Goal: Task Accomplishment & Management: Manage account settings

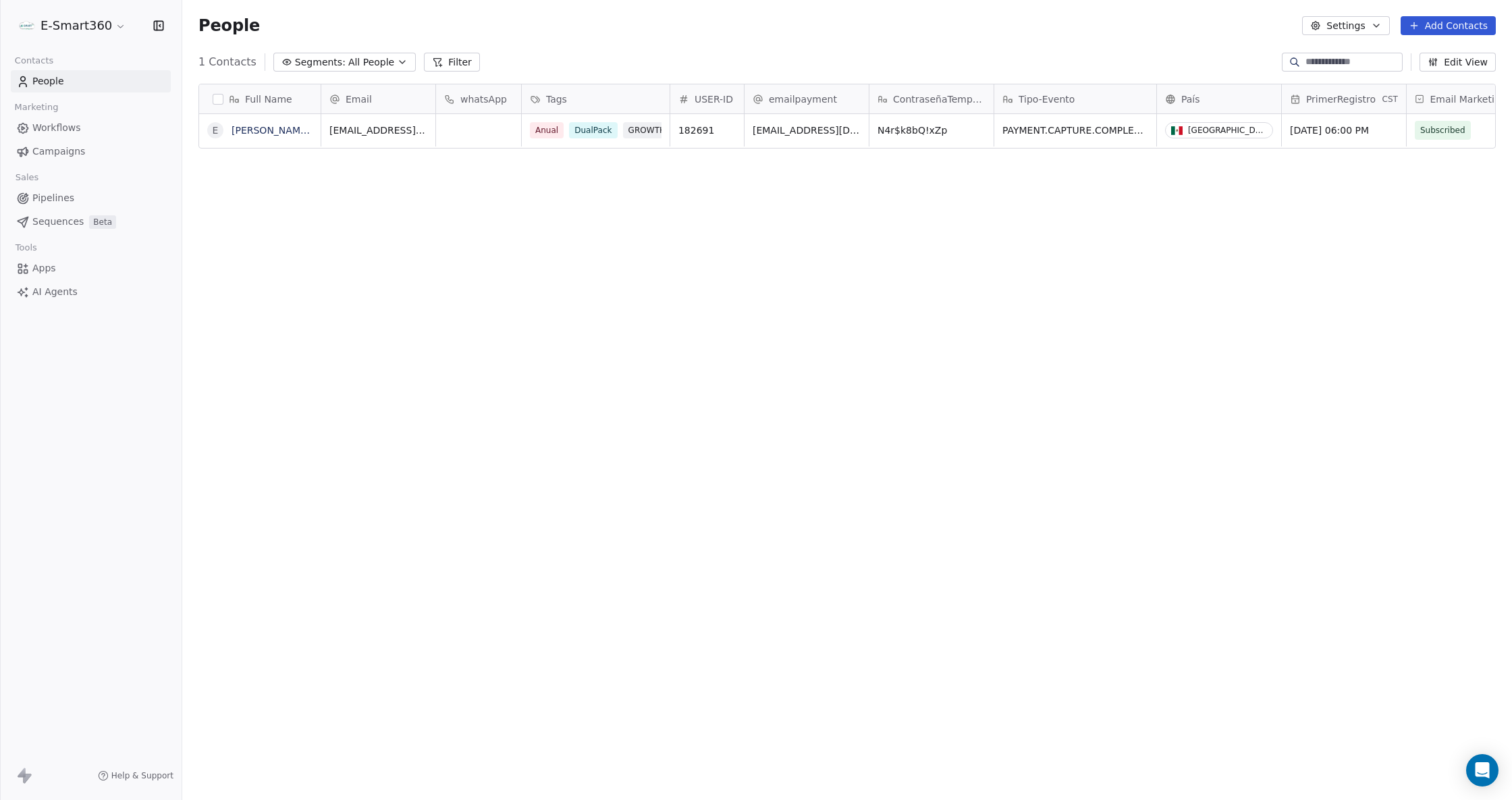
scroll to position [691, 1316]
click at [247, 125] on link "[PERSON_NAME] [PERSON_NAME] [PERSON_NAME]" at bounding box center [352, 130] width 242 height 11
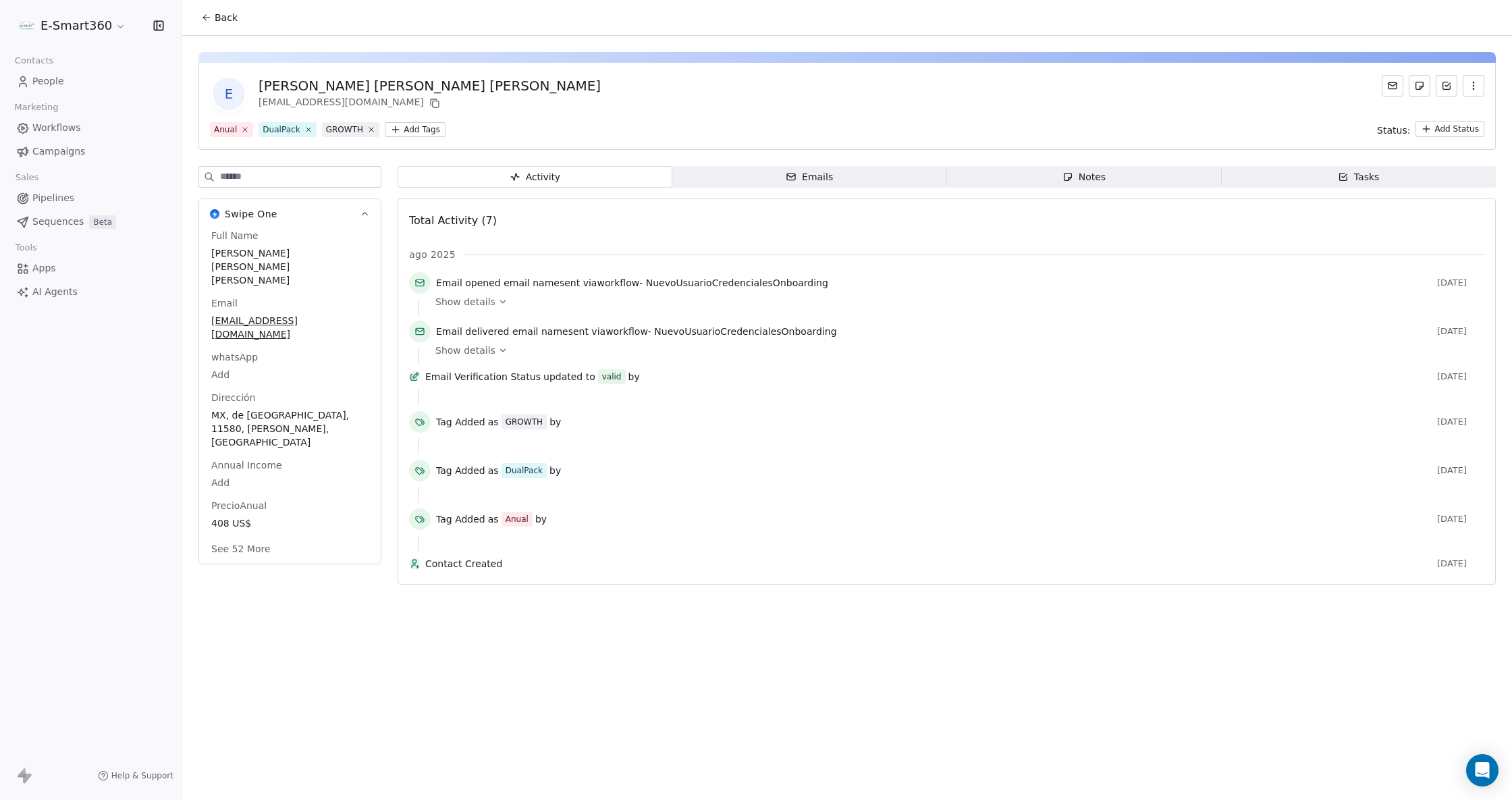
click at [458, 86] on div "E Emmanuel Tester Suarez Lopez slfamilia769@gmail.com" at bounding box center [847, 94] width 1275 height 38
click at [438, 85] on div "[PERSON_NAME] [PERSON_NAME] [PERSON_NAME]" at bounding box center [429, 85] width 342 height 19
click at [438, 85] on div "Emmanuel Tester Suarez Lopez" at bounding box center [429, 85] width 342 height 19
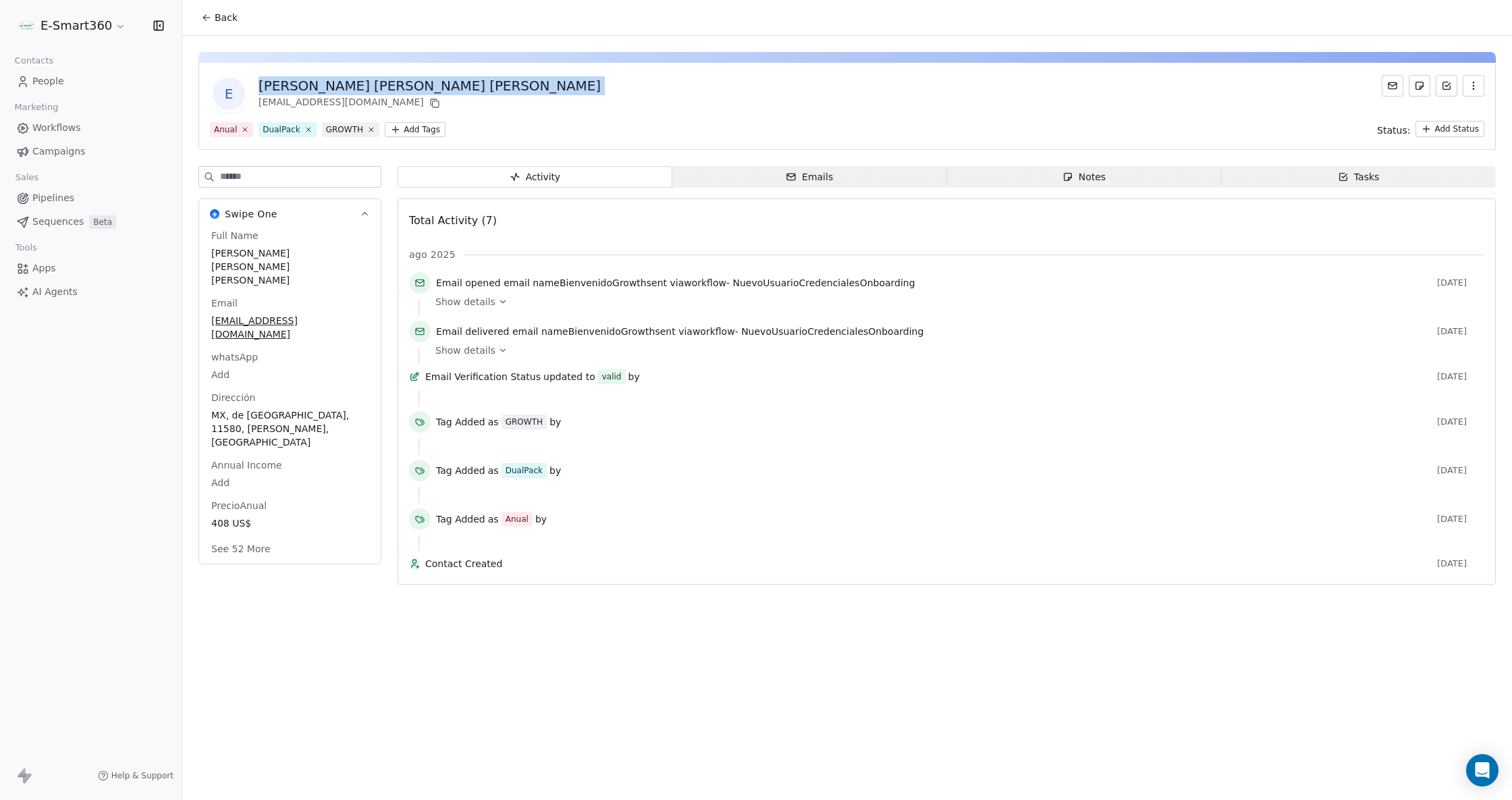
click at [438, 85] on div "Emmanuel Tester Suarez Lopez" at bounding box center [429, 85] width 342 height 19
click at [1470, 83] on icon "button" at bounding box center [1473, 86] width 11 height 11
click at [1292, 103] on div "E Emmanuel Tester Suarez Lopez slfamilia769@gmail.com" at bounding box center [847, 94] width 1275 height 38
click at [328, 254] on span "Emmanuel Tester Suarez Lopez" at bounding box center [289, 266] width 157 height 40
click at [328, 254] on span "Emmanuel Tester Suarez Lopez" at bounding box center [290, 267] width 156 height 40
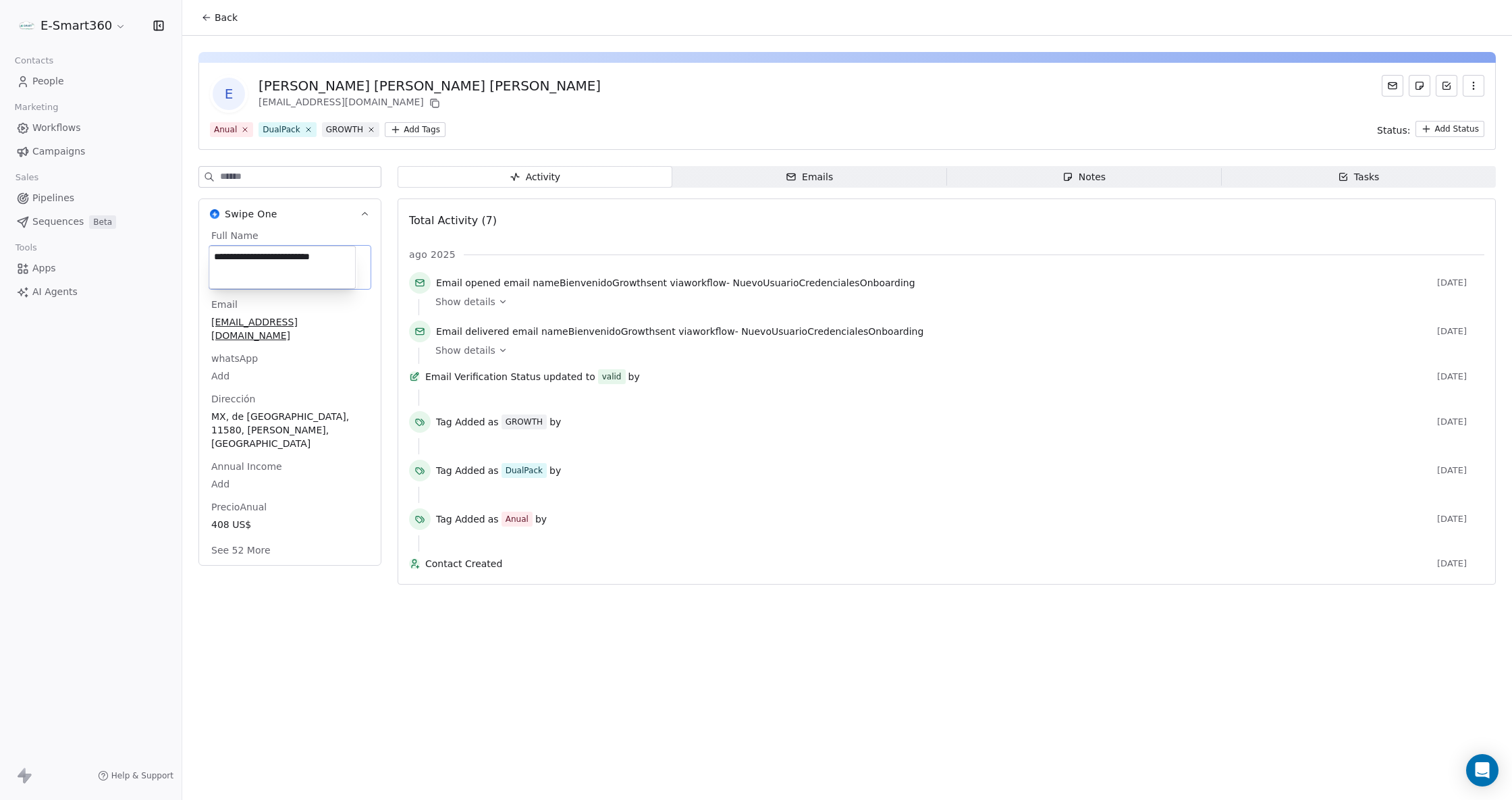
click at [328, 254] on textarea "**********" at bounding box center [282, 267] width 146 height 42
click at [242, 96] on html "**********" at bounding box center [756, 400] width 1512 height 800
click at [238, 96] on span "E" at bounding box center [229, 94] width 33 height 33
click at [1467, 92] on button "button" at bounding box center [1473, 86] width 22 height 22
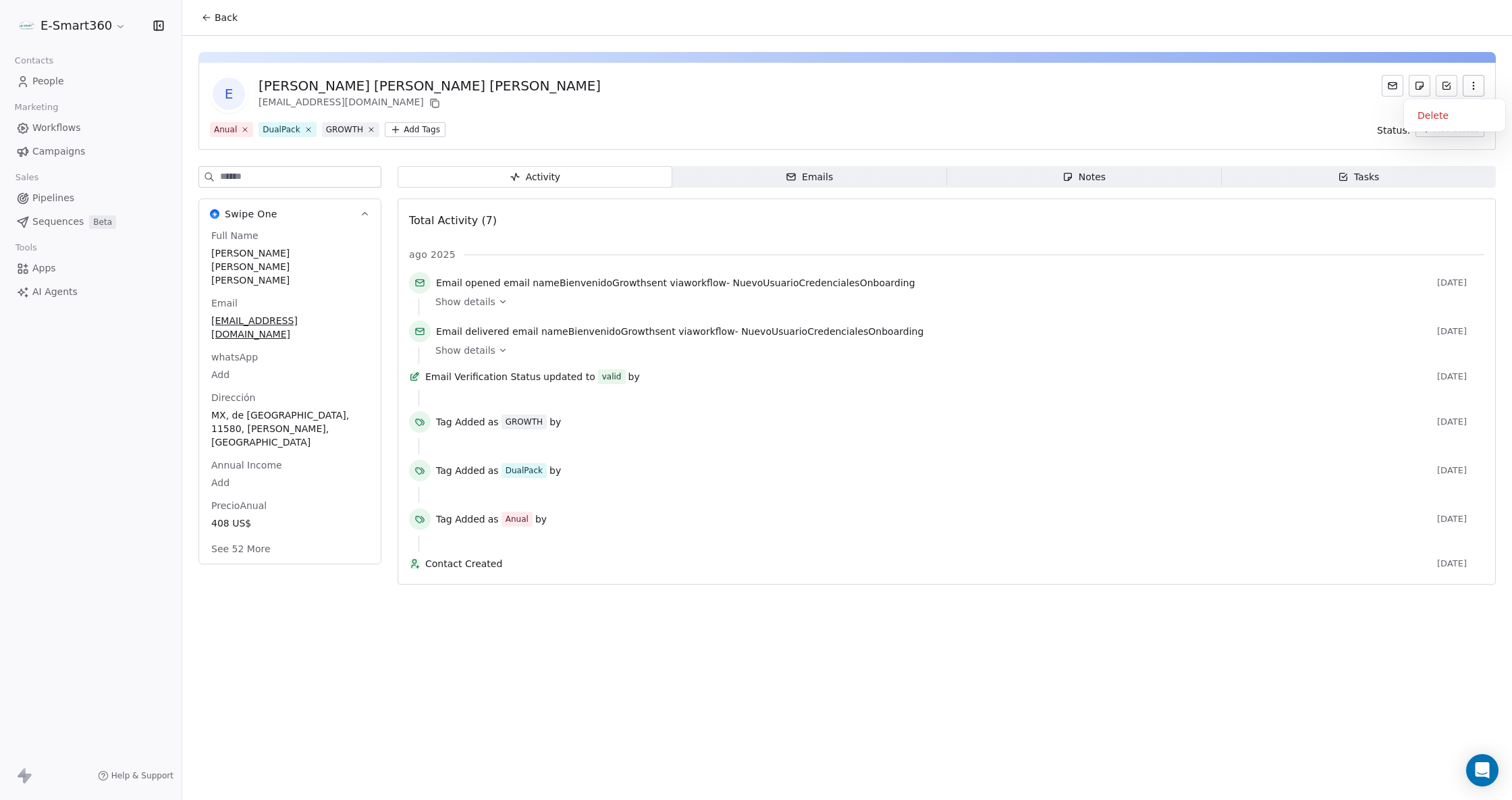
click at [1372, 89] on div "E Emmanuel Tester Suarez Lopez slfamilia769@gmail.com" at bounding box center [847, 94] width 1275 height 38
click at [1466, 85] on button "button" at bounding box center [1473, 86] width 22 height 22
click at [880, 179] on span "Emails Emails" at bounding box center [809, 176] width 275 height 22
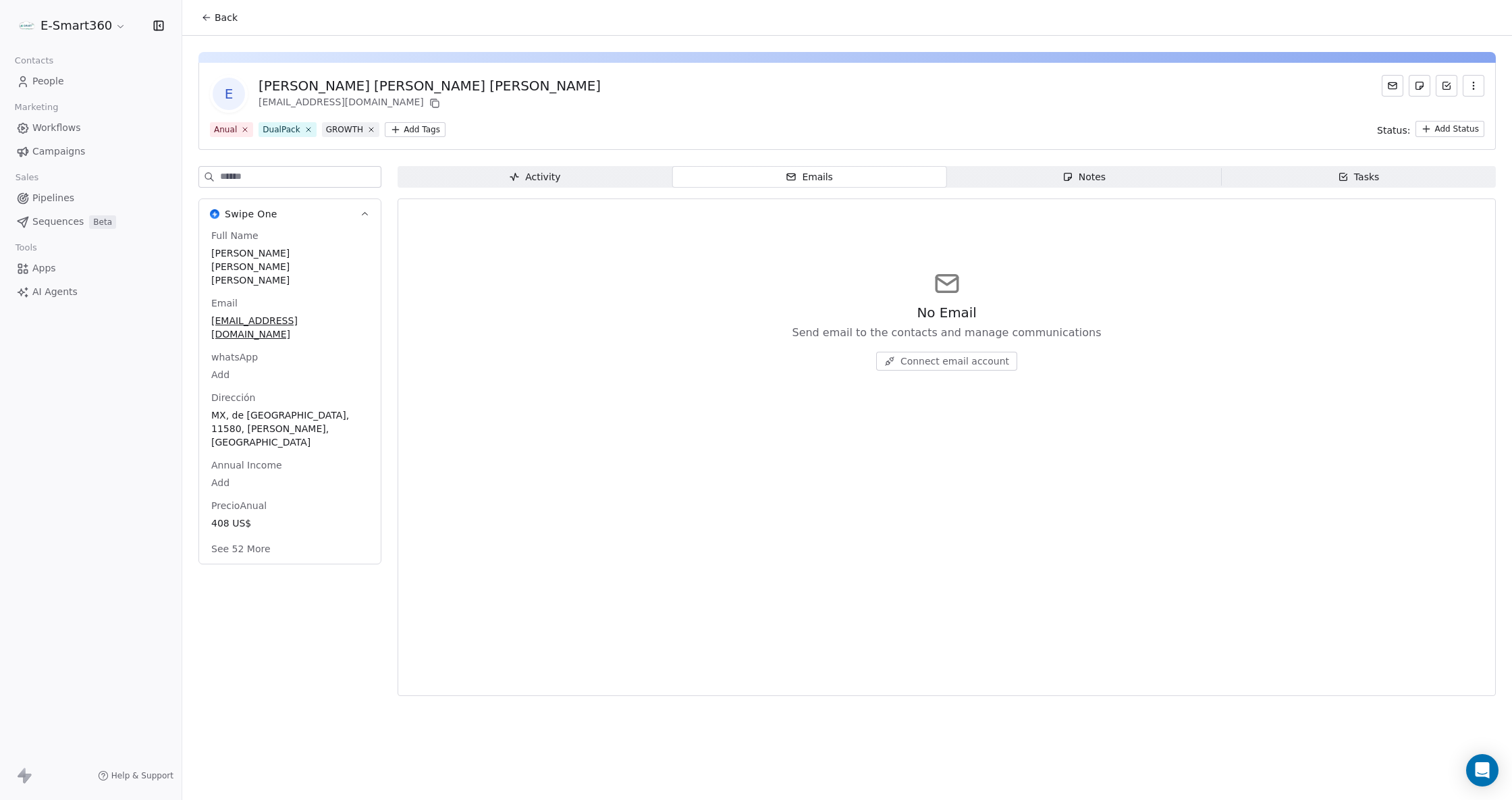
drag, startPoint x: 1058, startPoint y: 167, endPoint x: 1188, endPoint y: 160, distance: 130.2
click at [1058, 167] on span "Notes Notes" at bounding box center [1084, 176] width 275 height 22
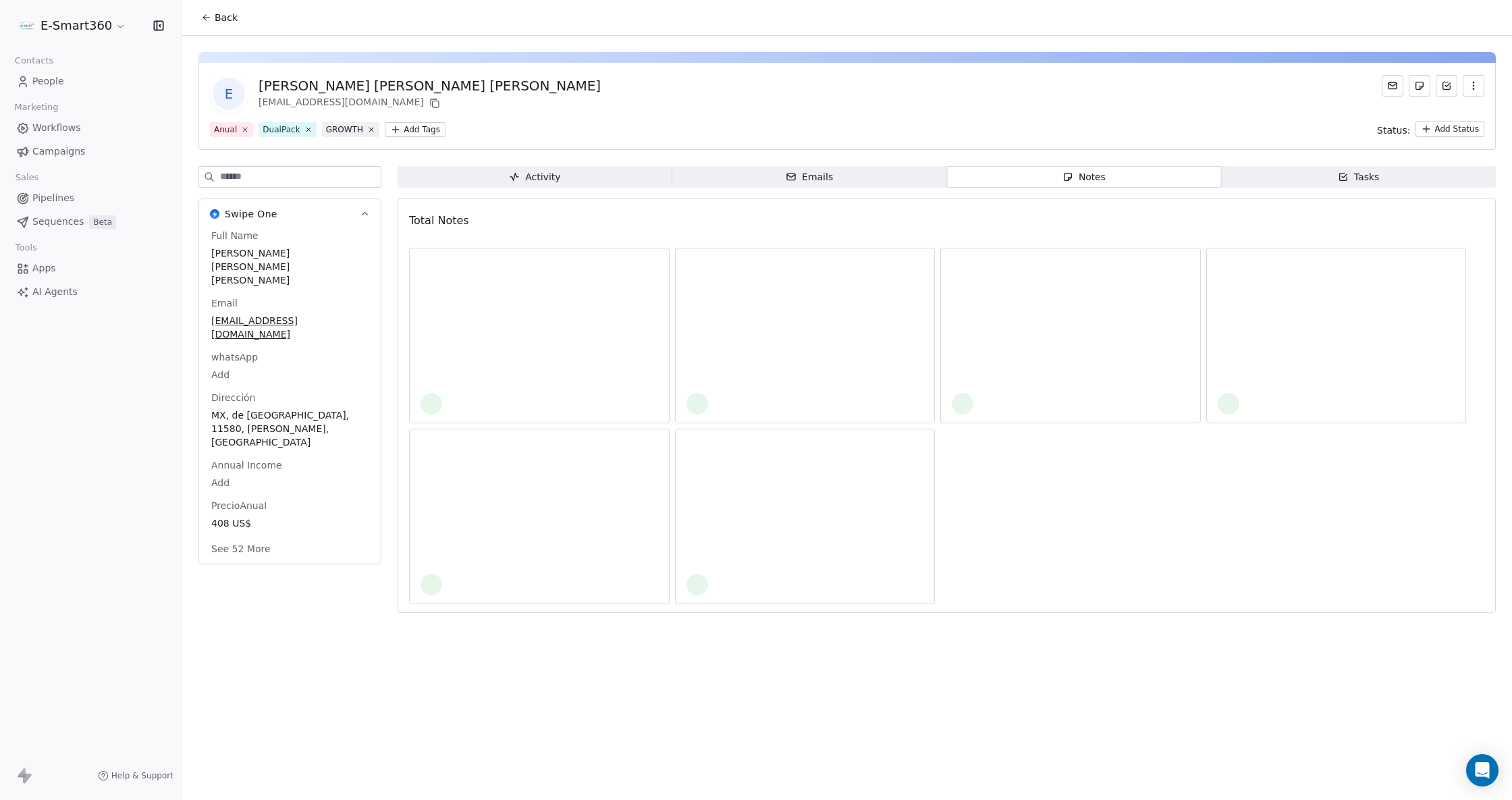
click at [1370, 178] on div "Tasks" at bounding box center [1359, 177] width 42 height 14
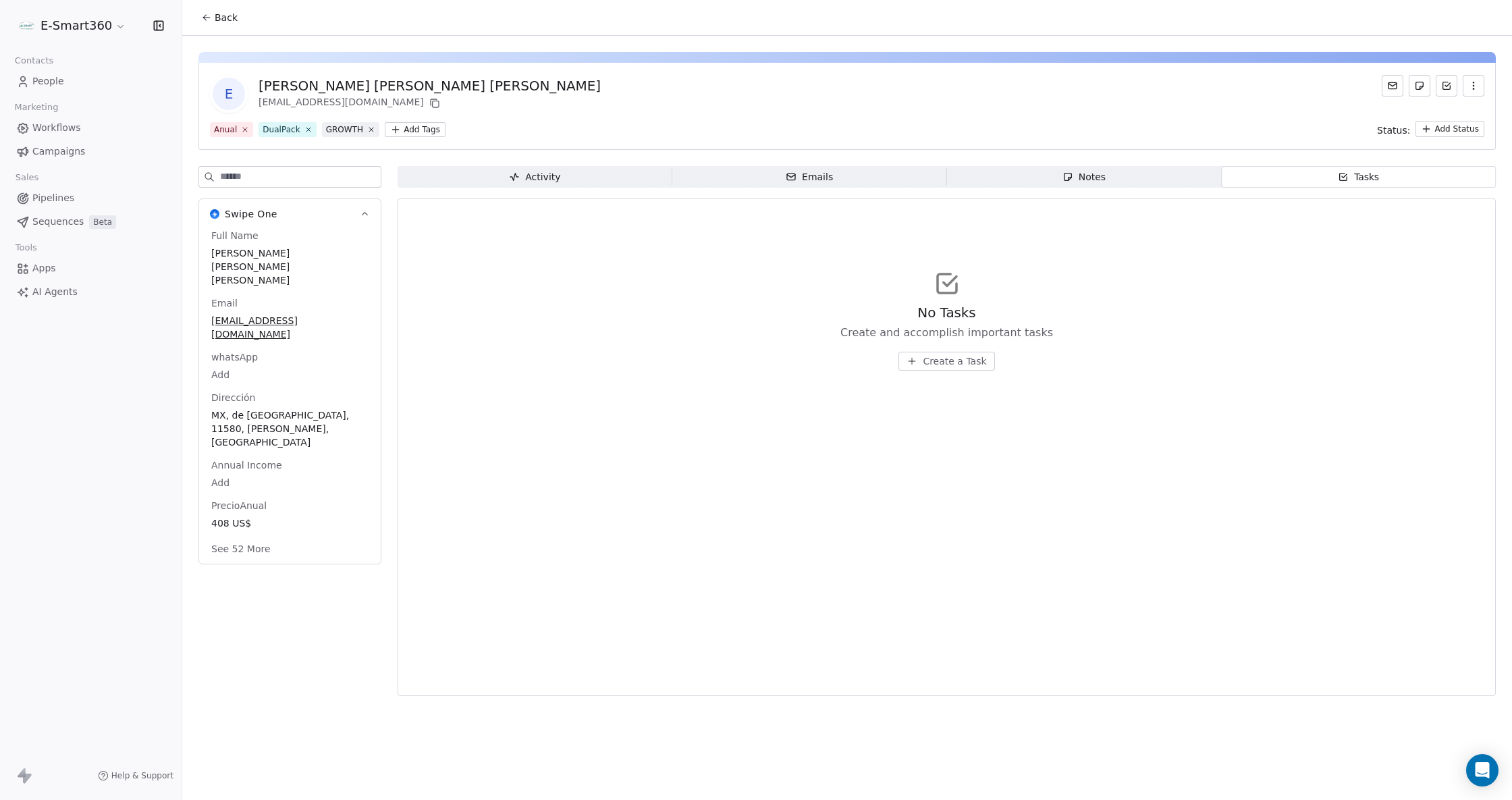
click at [416, 92] on div "Emmanuel Tester Suarez Lopez" at bounding box center [429, 85] width 342 height 19
click at [1478, 86] on button "button" at bounding box center [1473, 86] width 22 height 22
click at [1450, 80] on icon at bounding box center [1447, 86] width 11 height 11
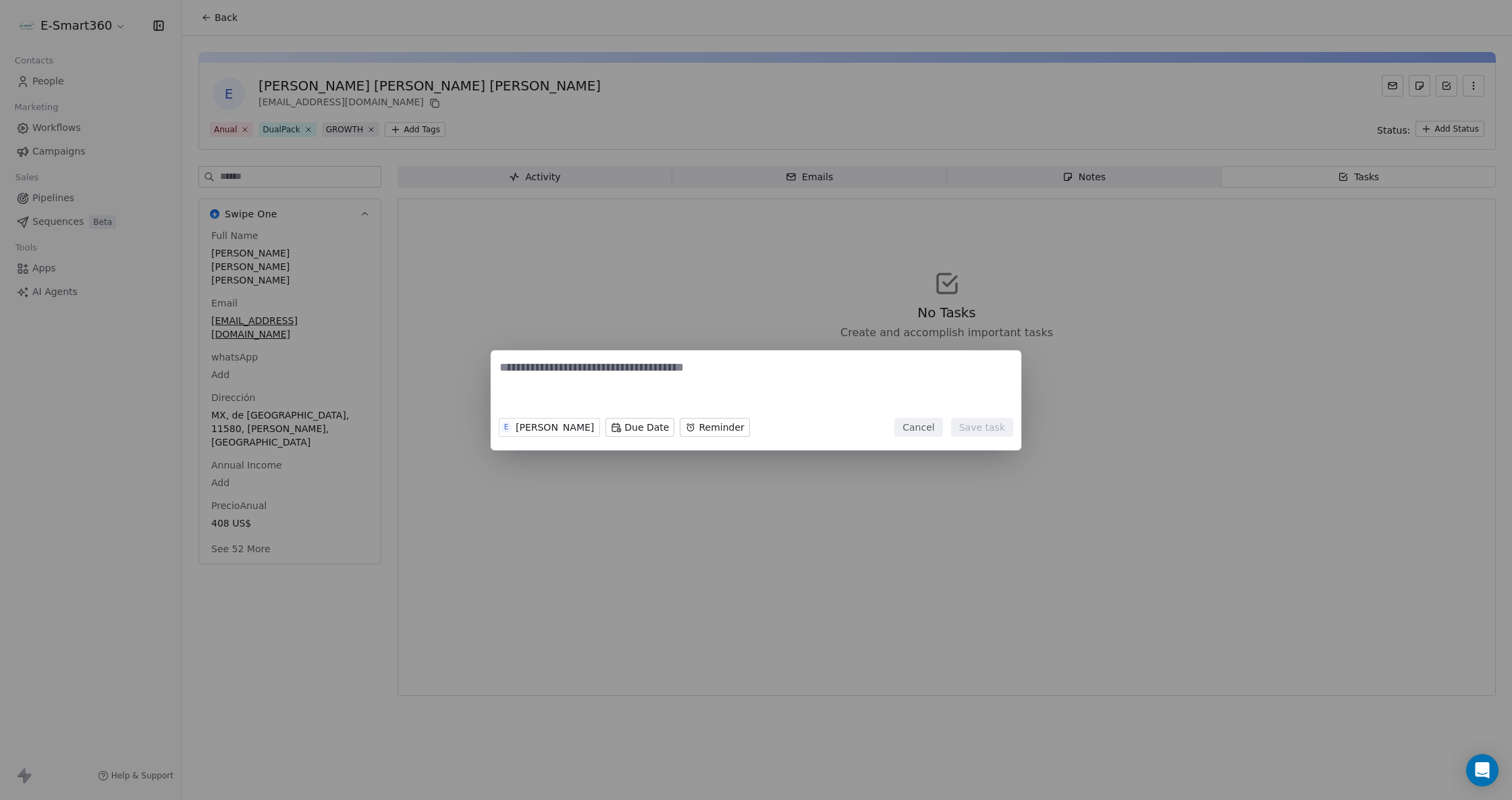
click at [1330, 143] on div "E Emmanuel Suarez Due Date Reminder Cancel Save task" at bounding box center [756, 400] width 1512 height 800
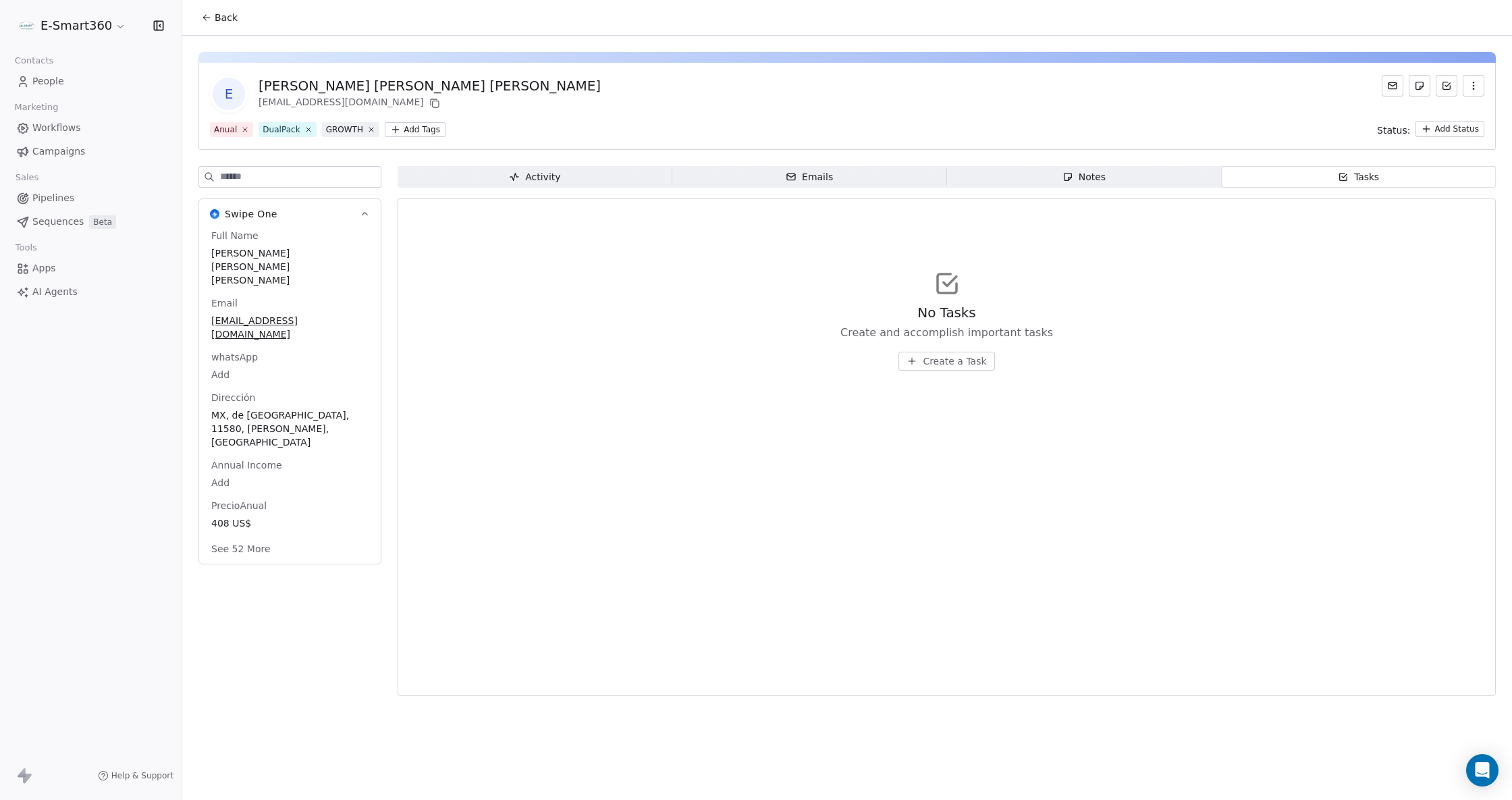
click at [130, 78] on link "People" at bounding box center [91, 81] width 160 height 22
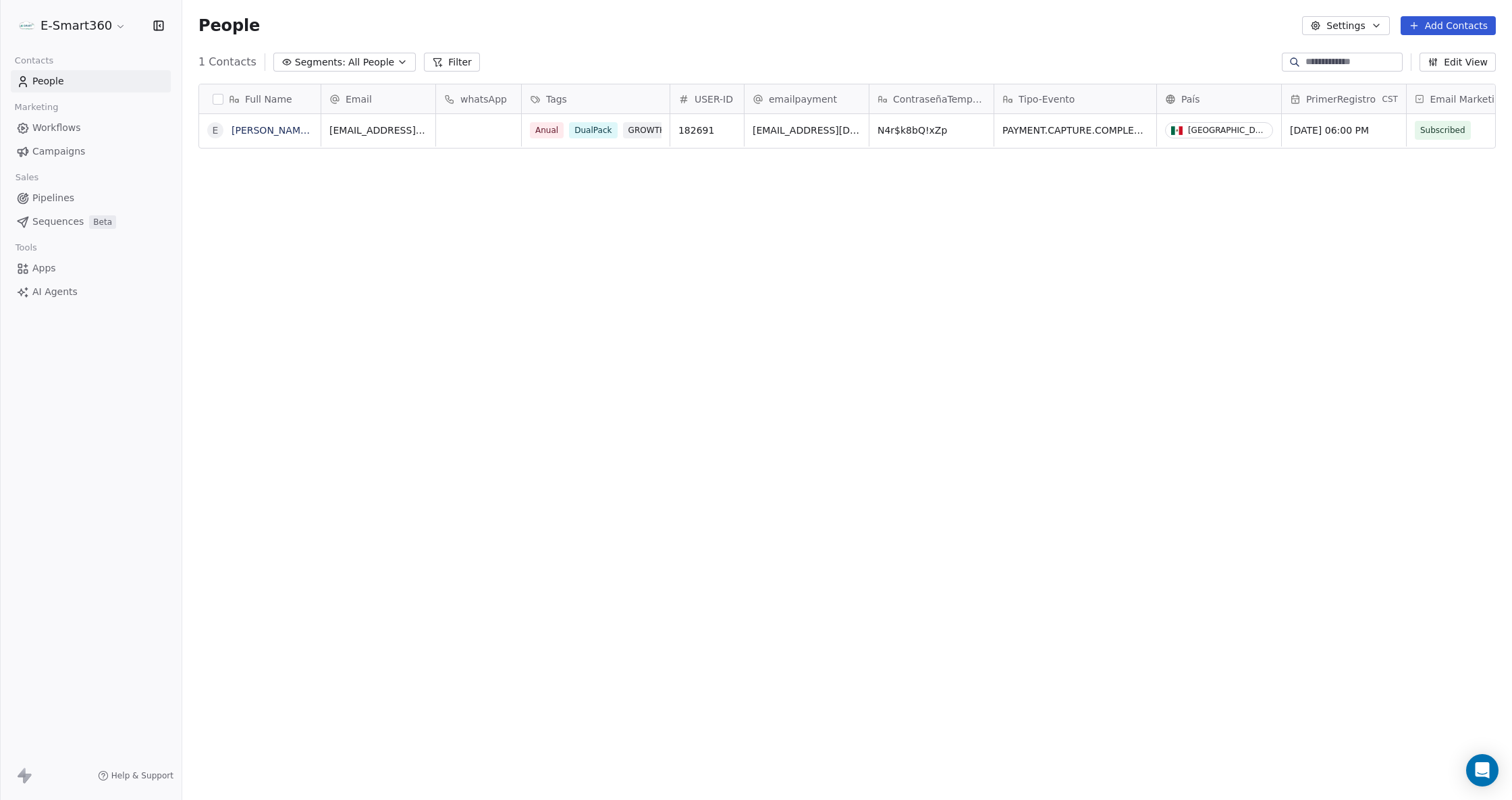
scroll to position [691, 1316]
click at [1339, 17] on button "Settings" at bounding box center [1345, 25] width 87 height 19
click at [955, 49] on html "E-Smart360 Contacts People Marketing Workflows Campaigns Sales Pipelines Sequen…" at bounding box center [756, 400] width 1512 height 800
click at [100, 33] on html "E-Smart360 Contacts People Marketing Workflows Campaigns Sales Pipelines Sequen…" at bounding box center [756, 400] width 1512 height 800
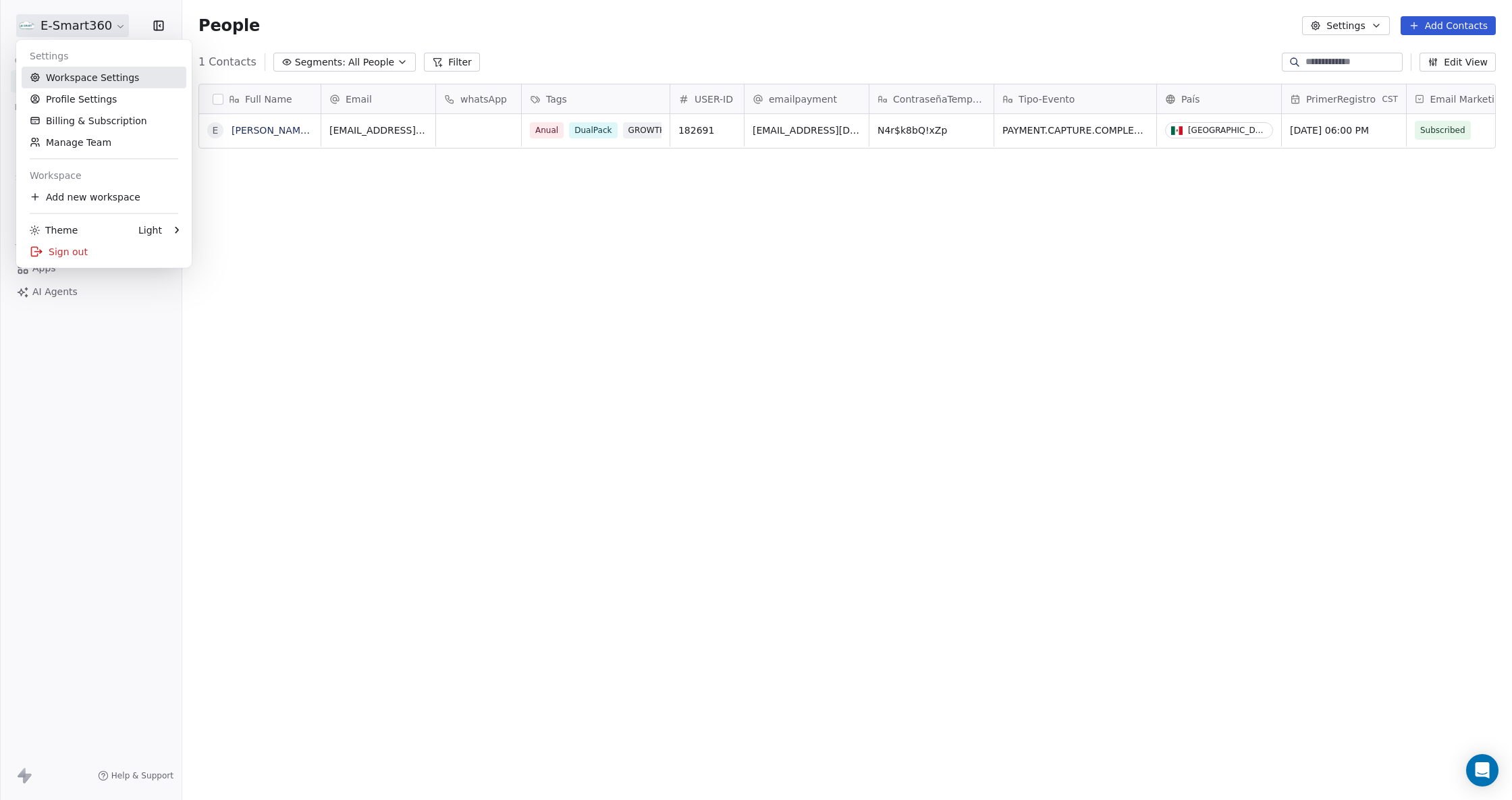
click at [120, 69] on link "Workspace Settings" at bounding box center [103, 77] width 164 height 22
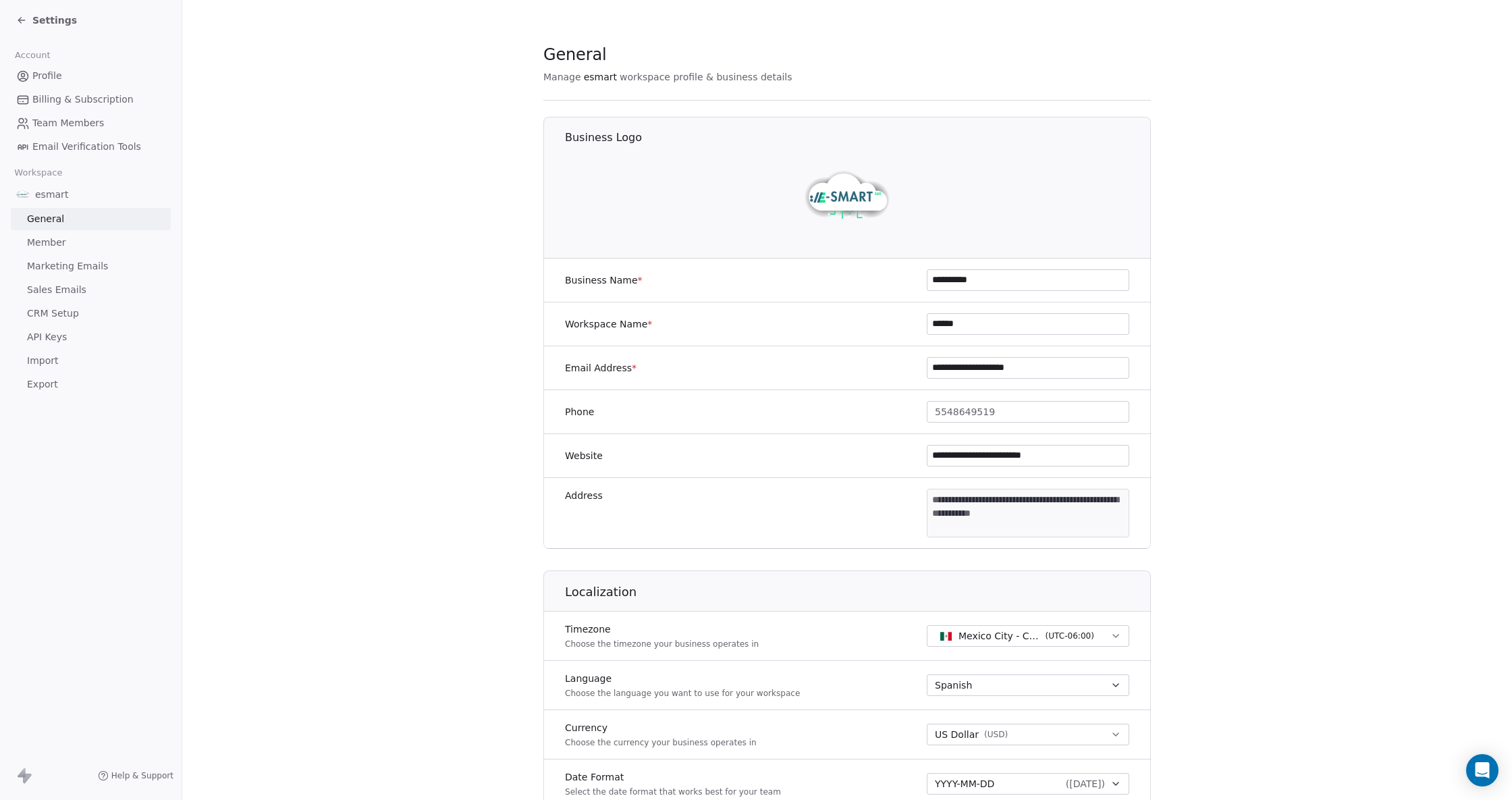
click at [85, 243] on link "Member" at bounding box center [91, 243] width 160 height 22
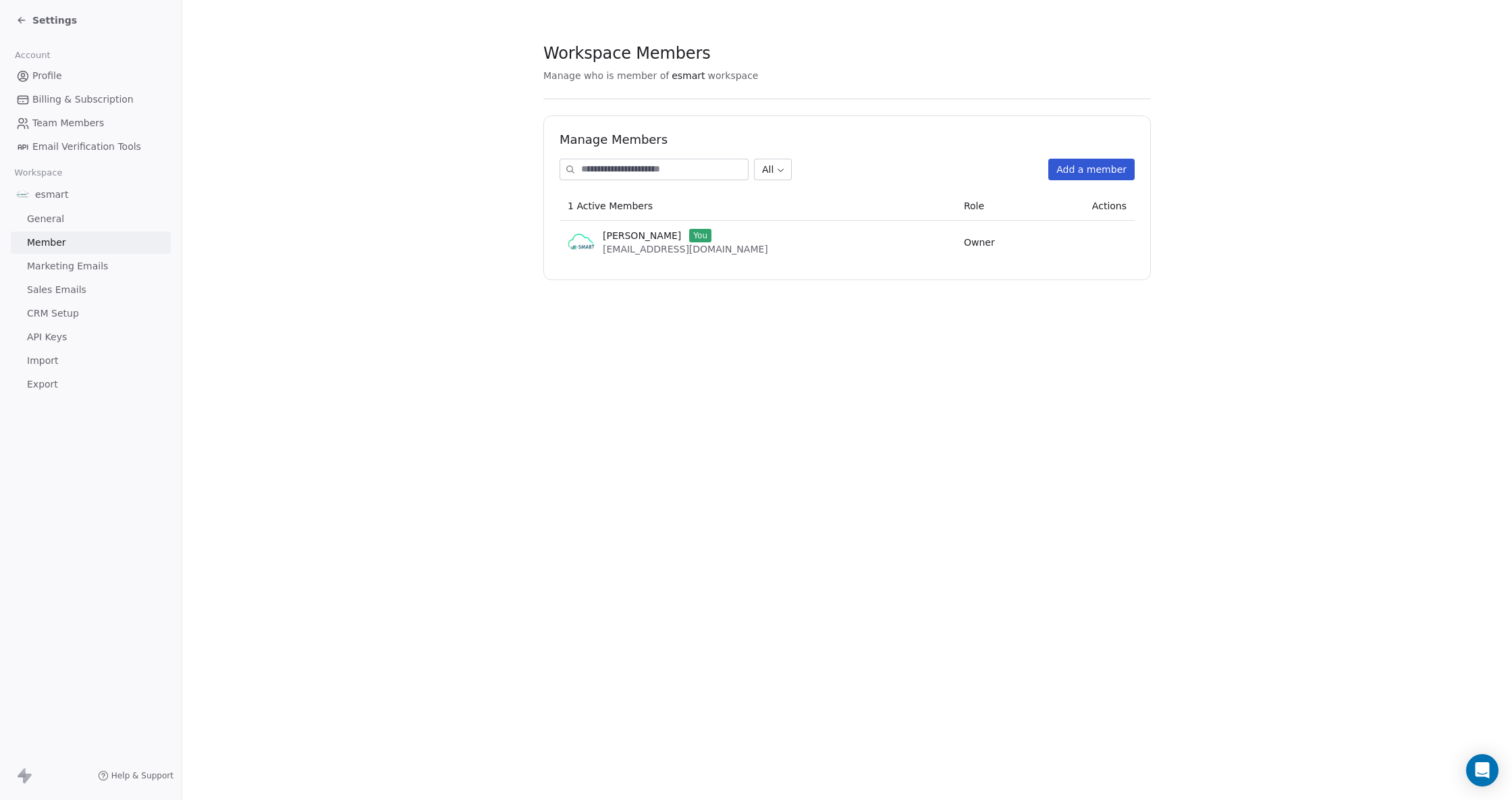
click at [80, 263] on span "Marketing Emails" at bounding box center [67, 266] width 81 height 14
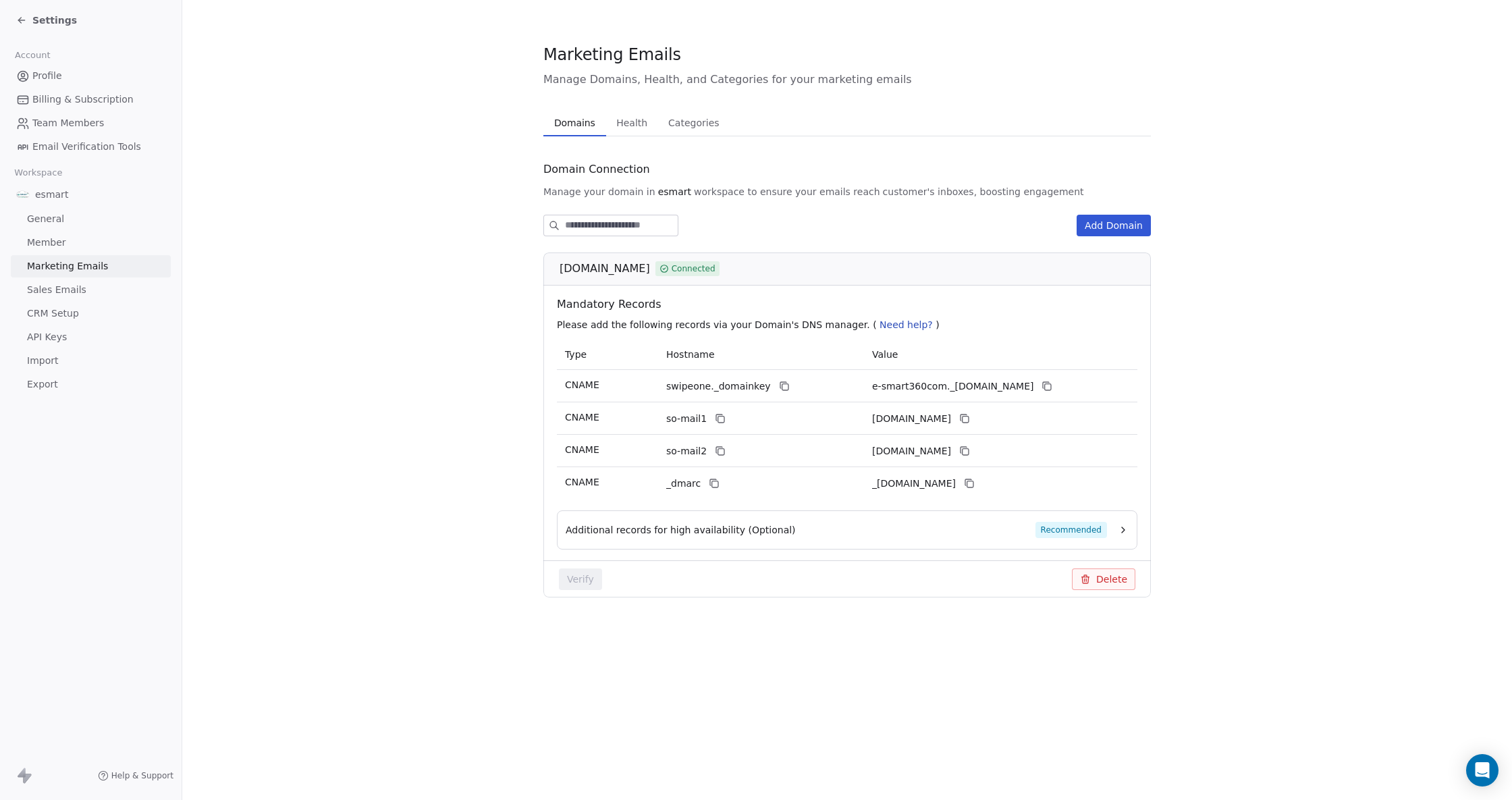
click at [54, 298] on link "Sales Emails" at bounding box center [91, 290] width 160 height 22
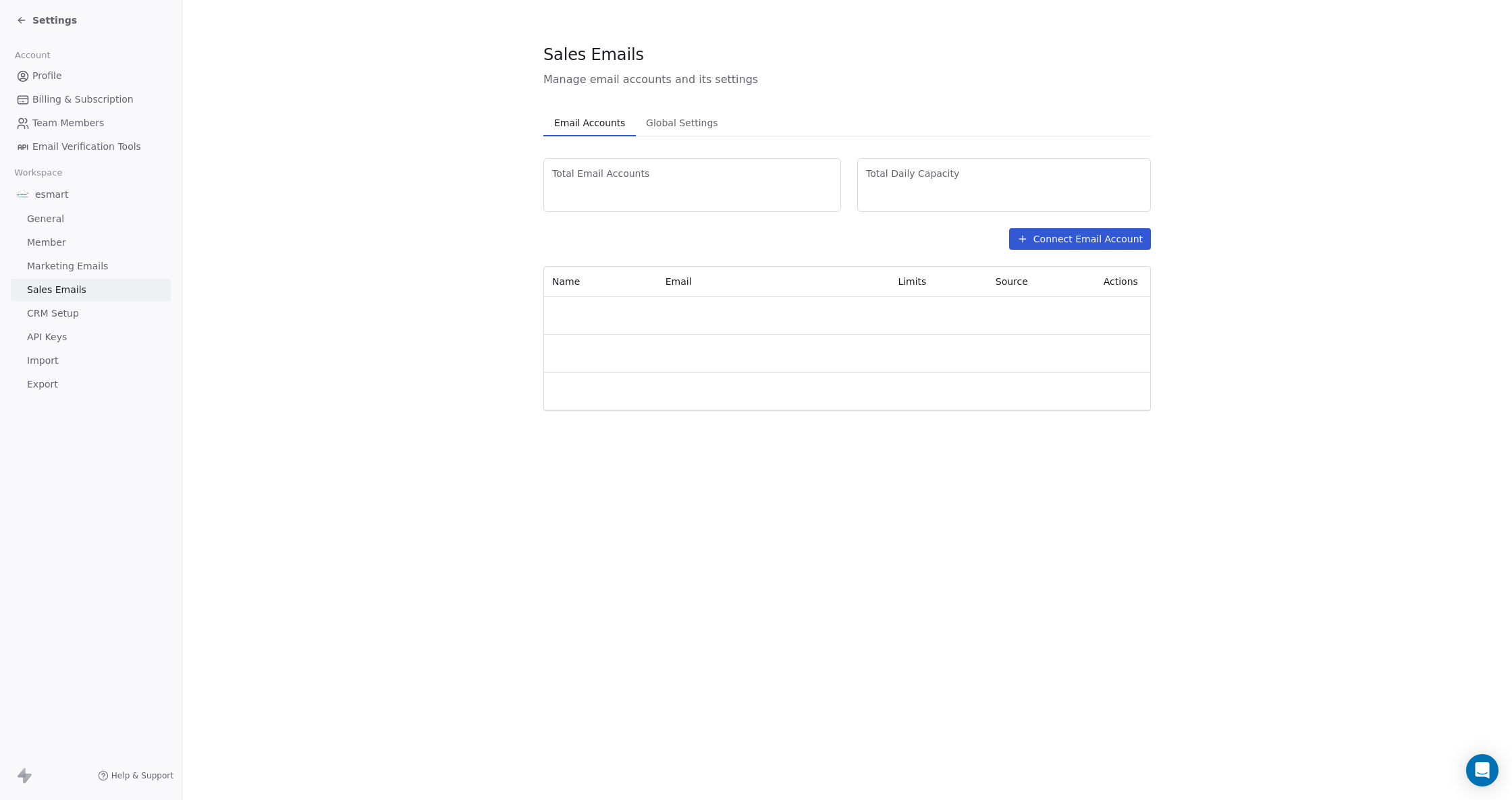
click at [63, 317] on span "CRM Setup" at bounding box center [53, 313] width 52 height 14
click at [83, 267] on span "Marketing Emails" at bounding box center [67, 266] width 81 height 14
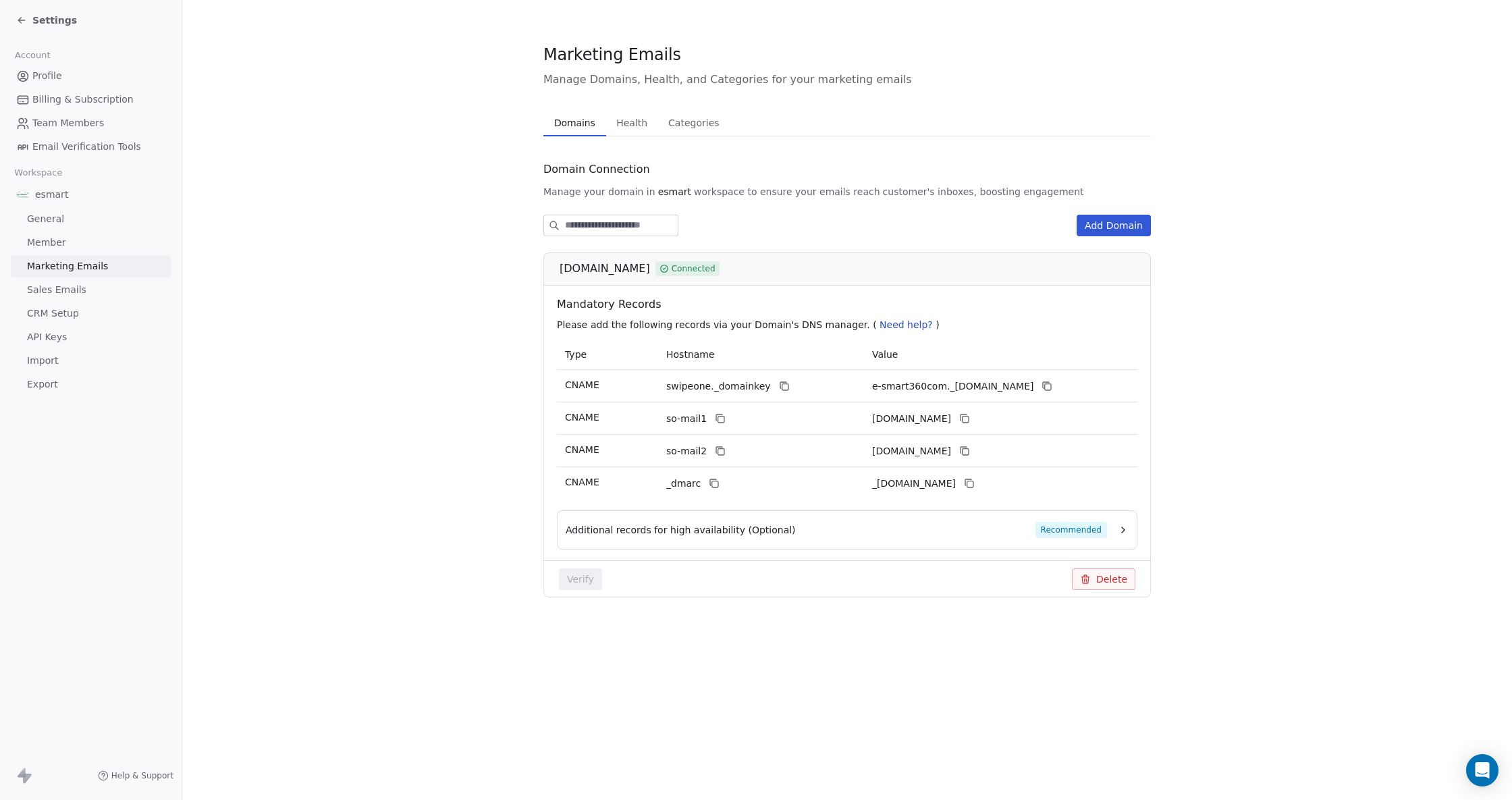
click at [91, 285] on link "Sales Emails" at bounding box center [91, 290] width 160 height 22
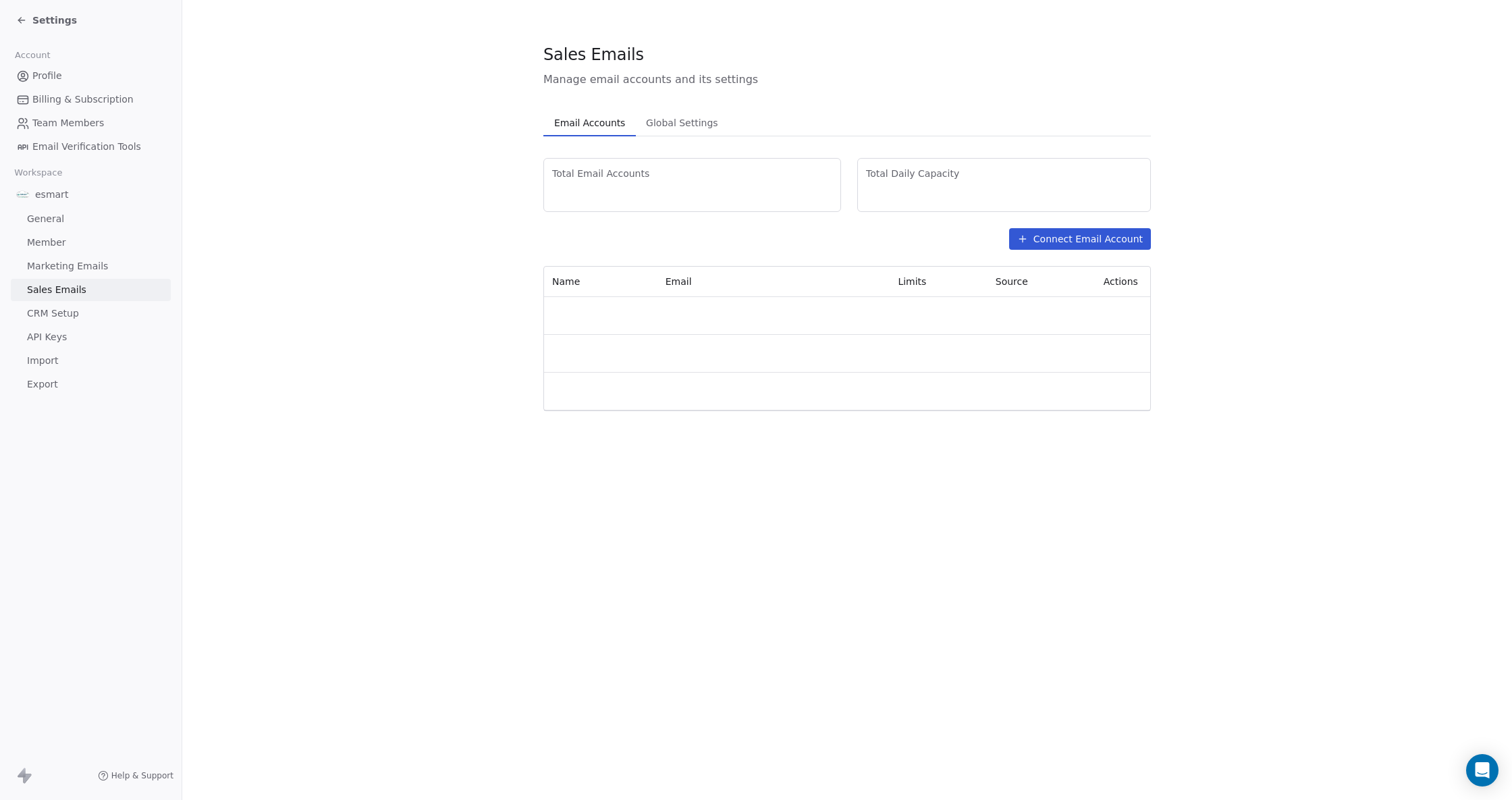
click at [1062, 251] on div "Total Email Accounts 0 Total Daily Capacity 0 Connect Email Account Name Email …" at bounding box center [847, 284] width 607 height 253
click at [1070, 239] on button "Connect Email Account" at bounding box center [1080, 239] width 141 height 22
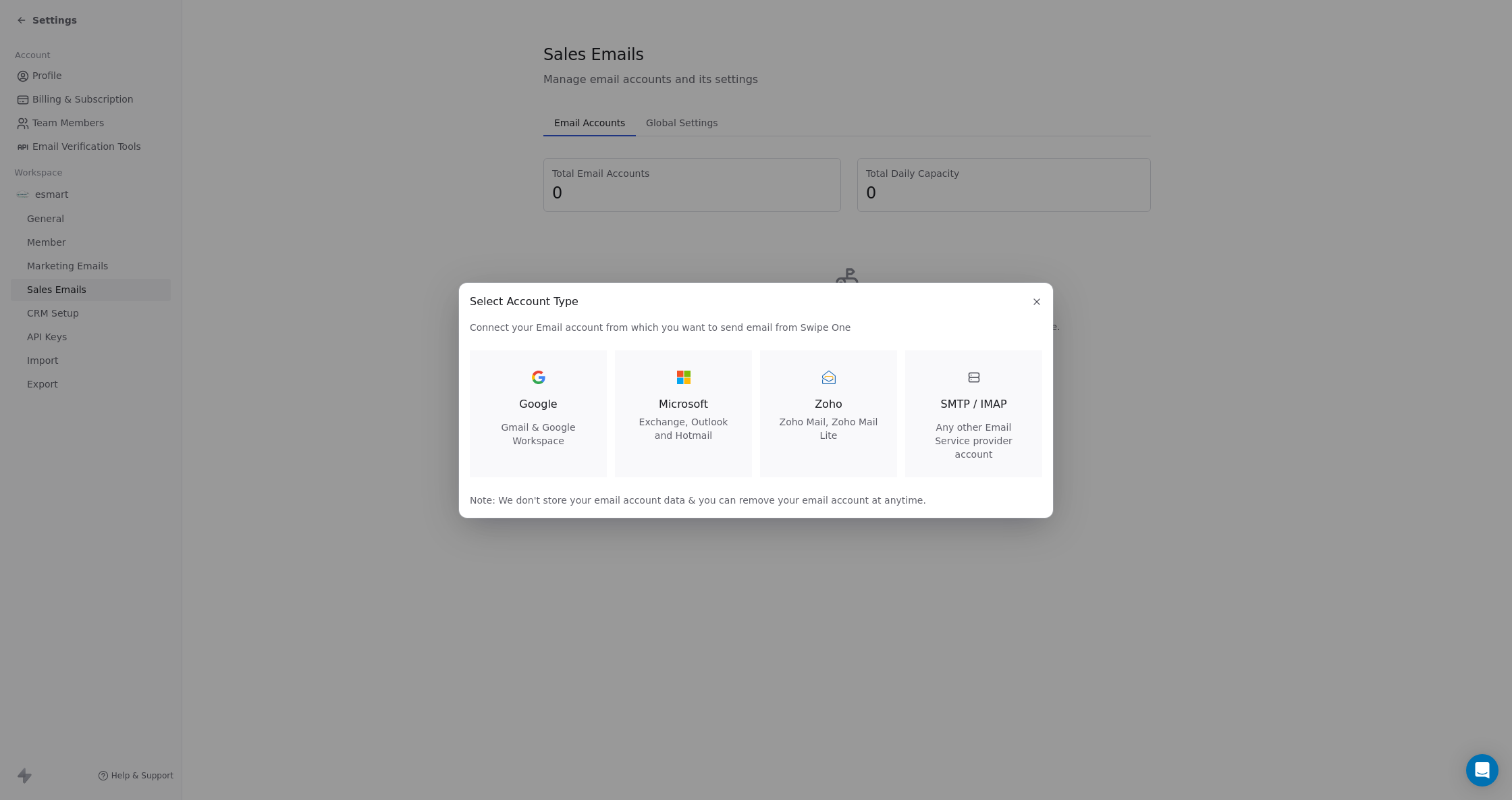
click at [1149, 436] on div "Select Account Type Select Account Type Connect your Email account from which y…" at bounding box center [756, 400] width 1512 height 800
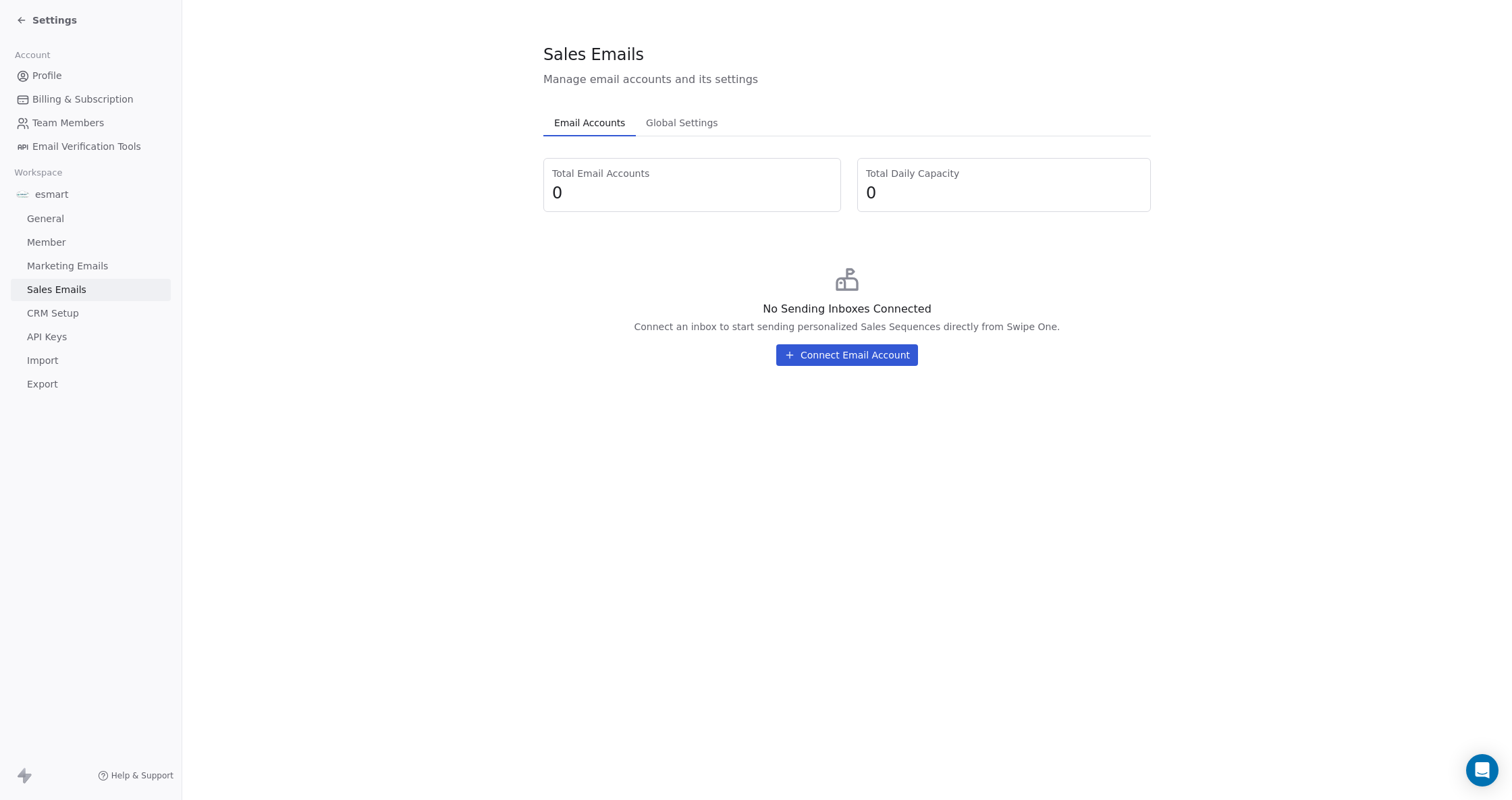
click at [827, 352] on button "Connect Email Account" at bounding box center [847, 355] width 141 height 22
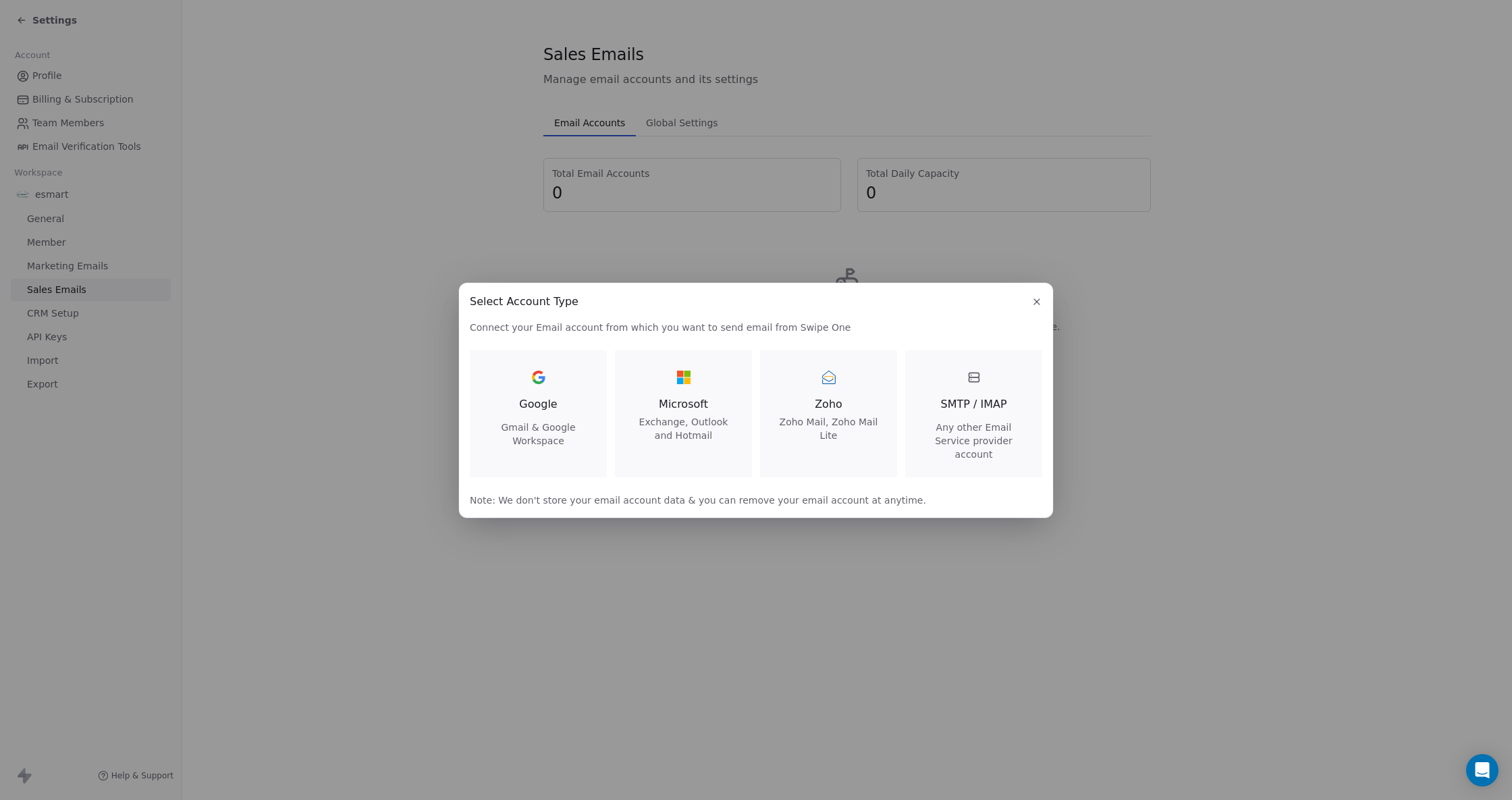
click at [1002, 387] on div "SMTP / IMAP Any other Email Service provider account" at bounding box center [973, 414] width 105 height 95
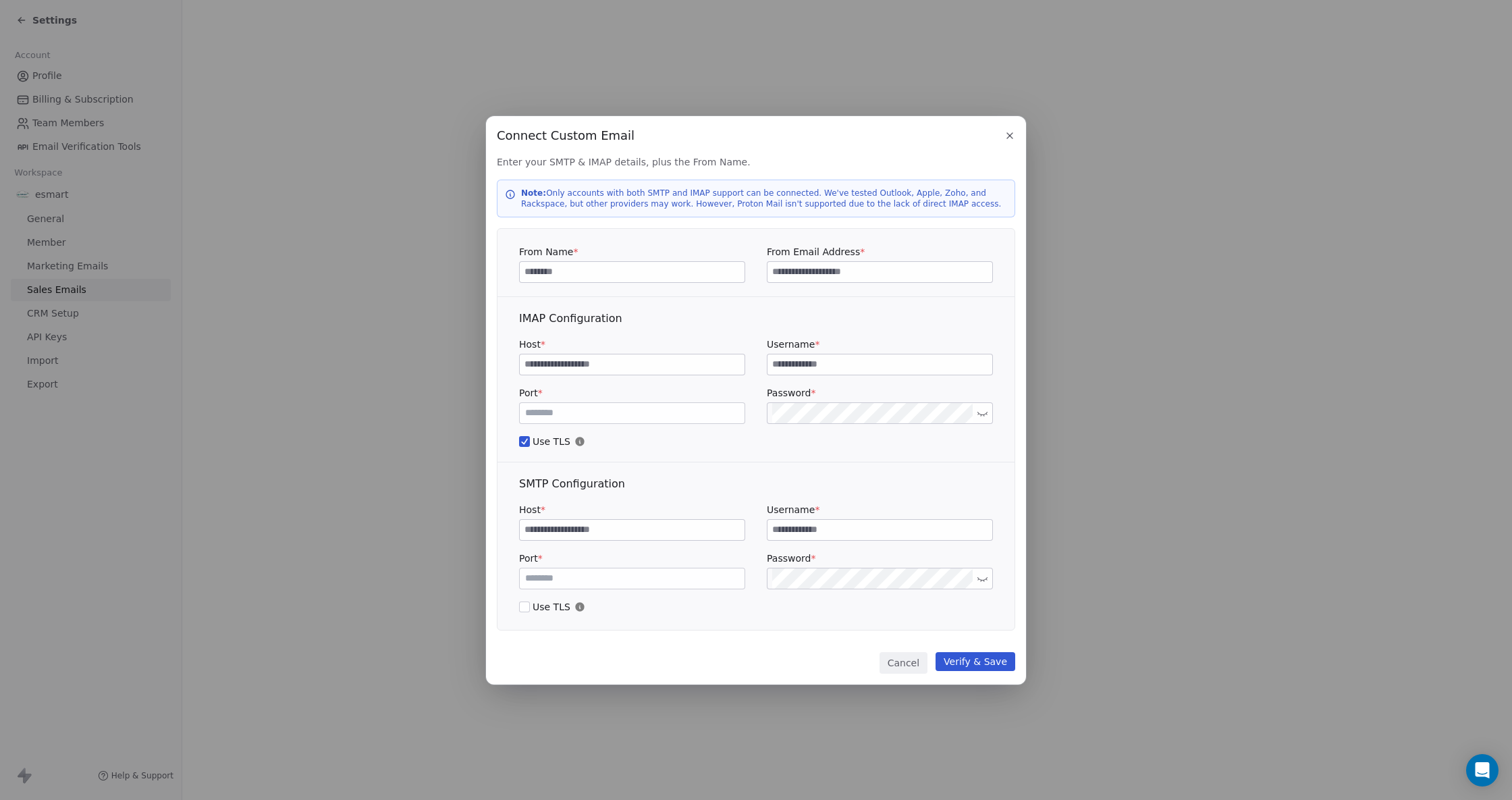
click at [1008, 130] on icon "button" at bounding box center [1010, 135] width 11 height 11
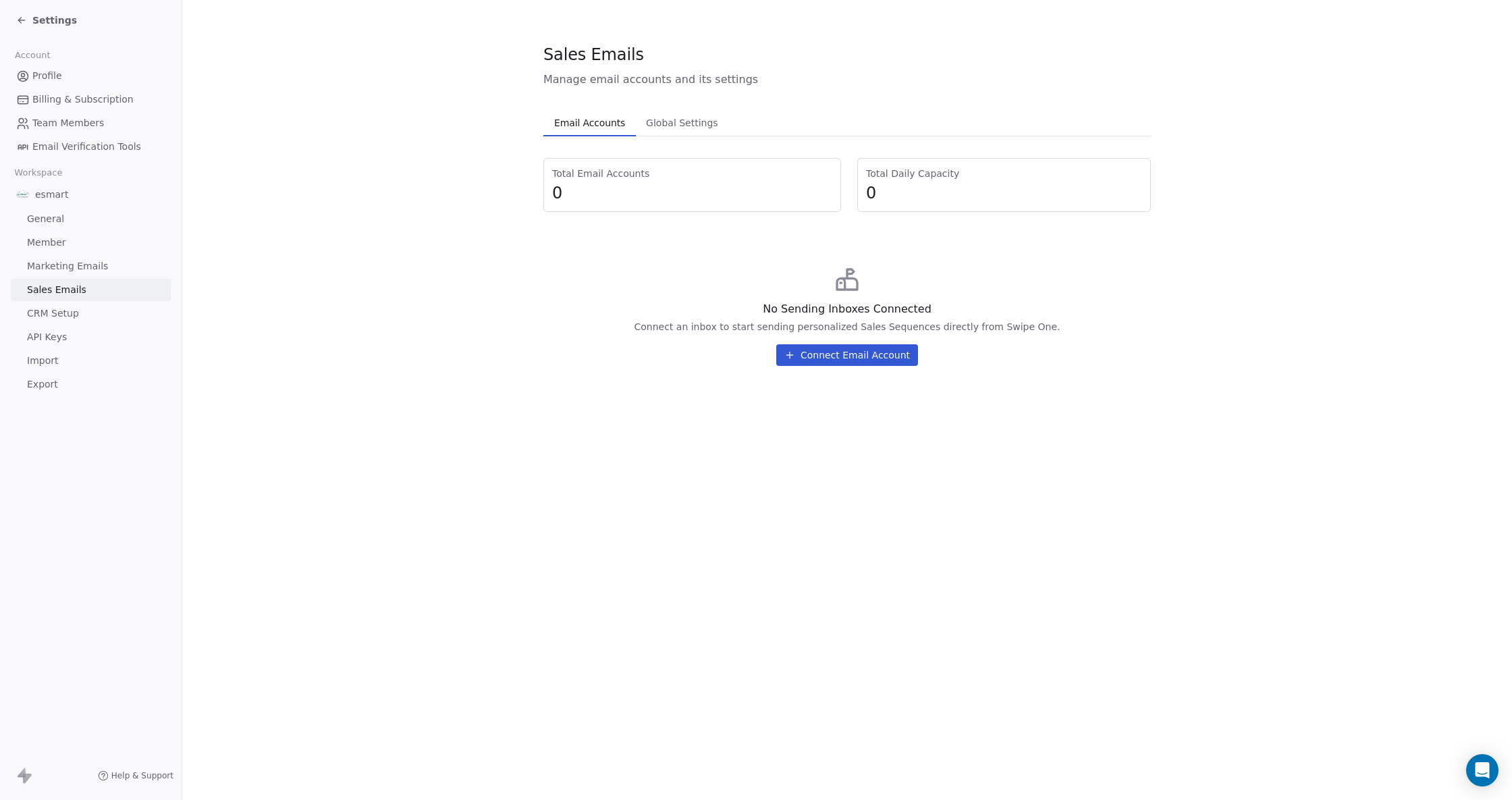
drag, startPoint x: 700, startPoint y: 120, endPoint x: 715, endPoint y: 126, distance: 16.2
click at [715, 126] on button "Global Settings Global Settings" at bounding box center [681, 123] width 92 height 27
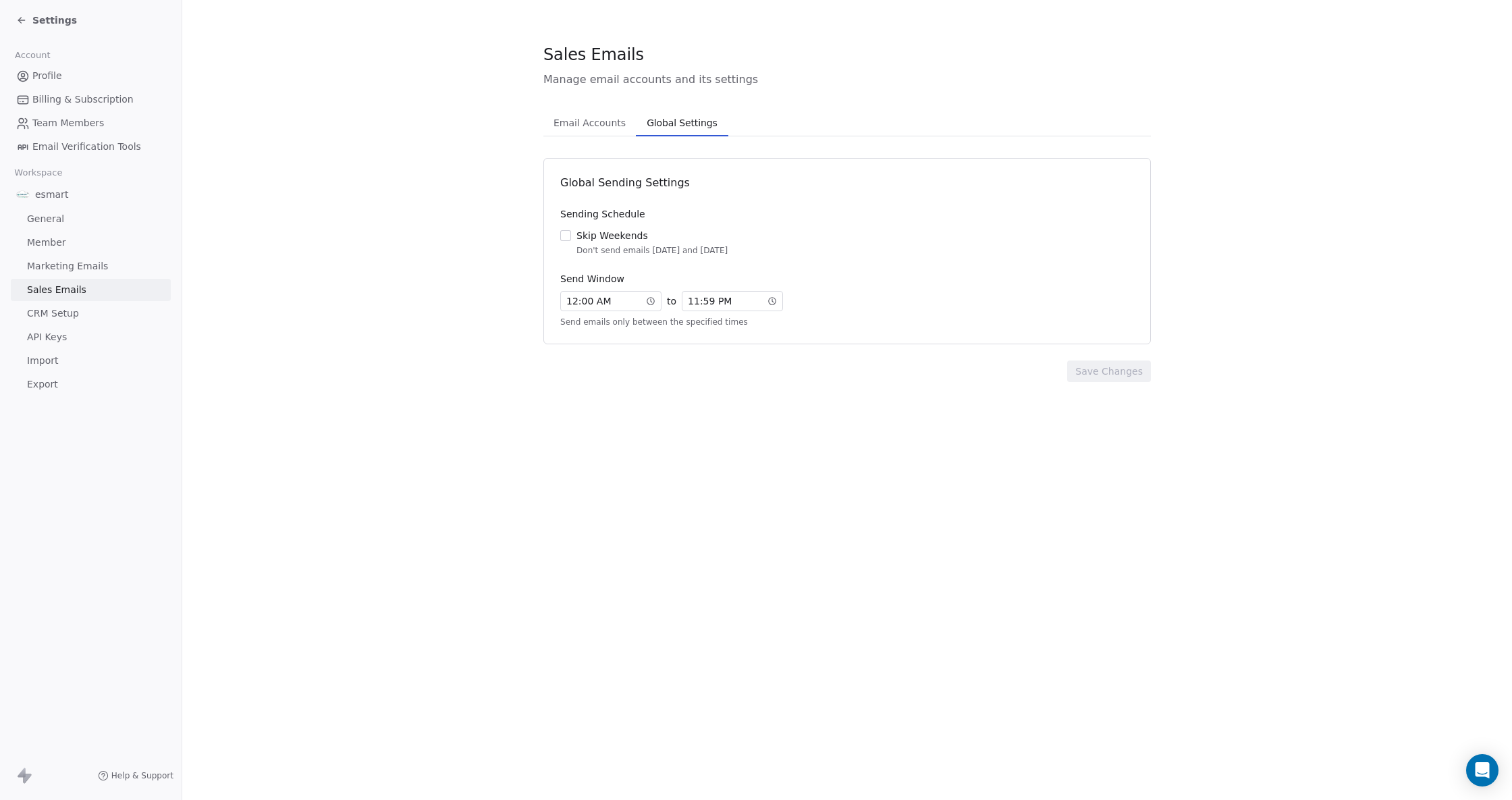
click at [85, 311] on link "CRM Setup" at bounding box center [91, 313] width 160 height 22
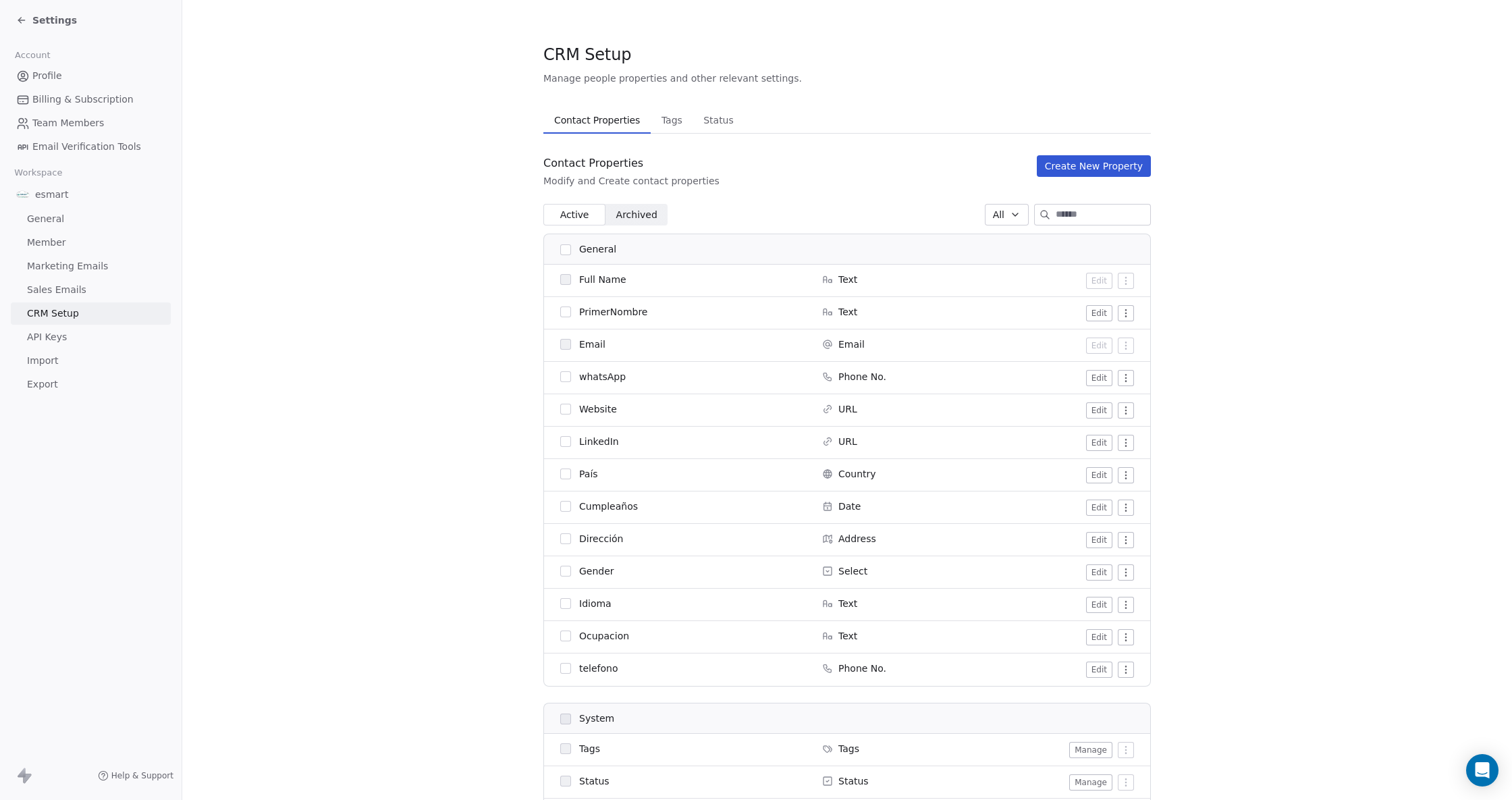
click at [657, 127] on span "Tags" at bounding box center [672, 120] width 32 height 19
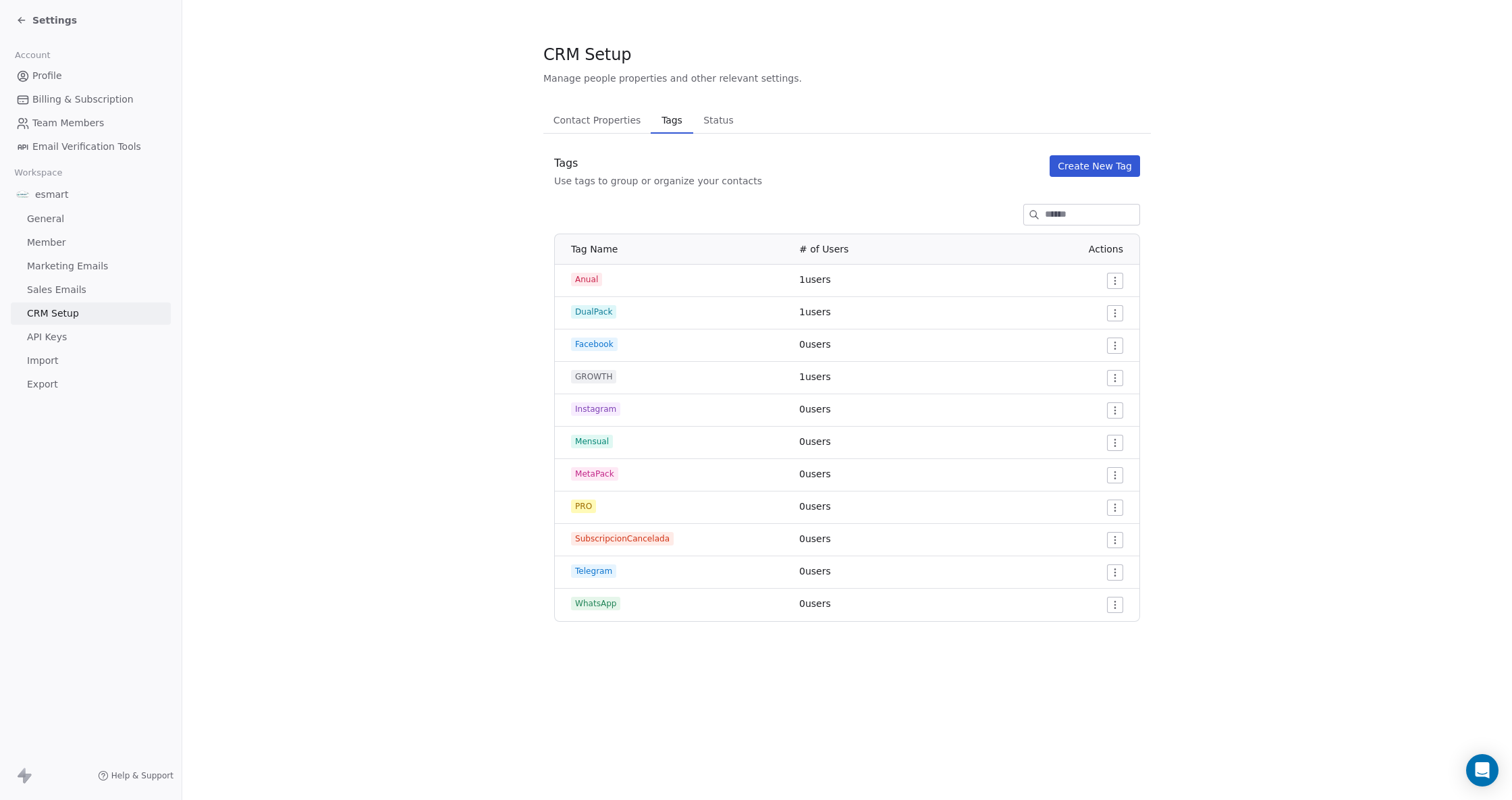
click at [1135, 149] on div "Contact Properties Contact Properties Tags Tags Status Status Tags Use tags to …" at bounding box center [847, 364] width 607 height 515
click at [1118, 159] on button "Create New Tag" at bounding box center [1095, 166] width 91 height 22
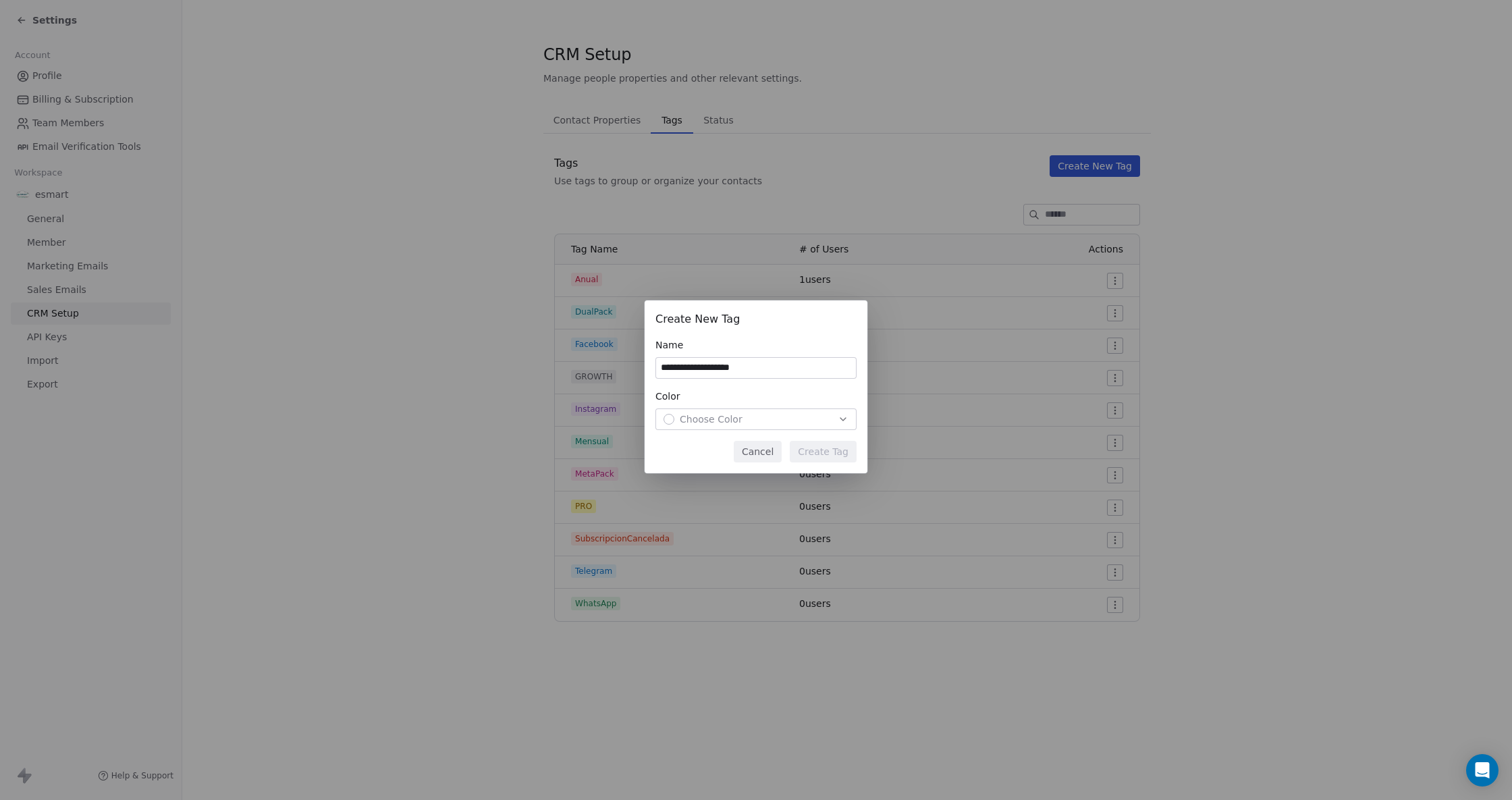
click at [813, 376] on input "**********" at bounding box center [756, 368] width 199 height 20
click at [772, 365] on input "**********" at bounding box center [756, 368] width 199 height 20
click at [738, 371] on input "**********" at bounding box center [756, 368] width 199 height 20
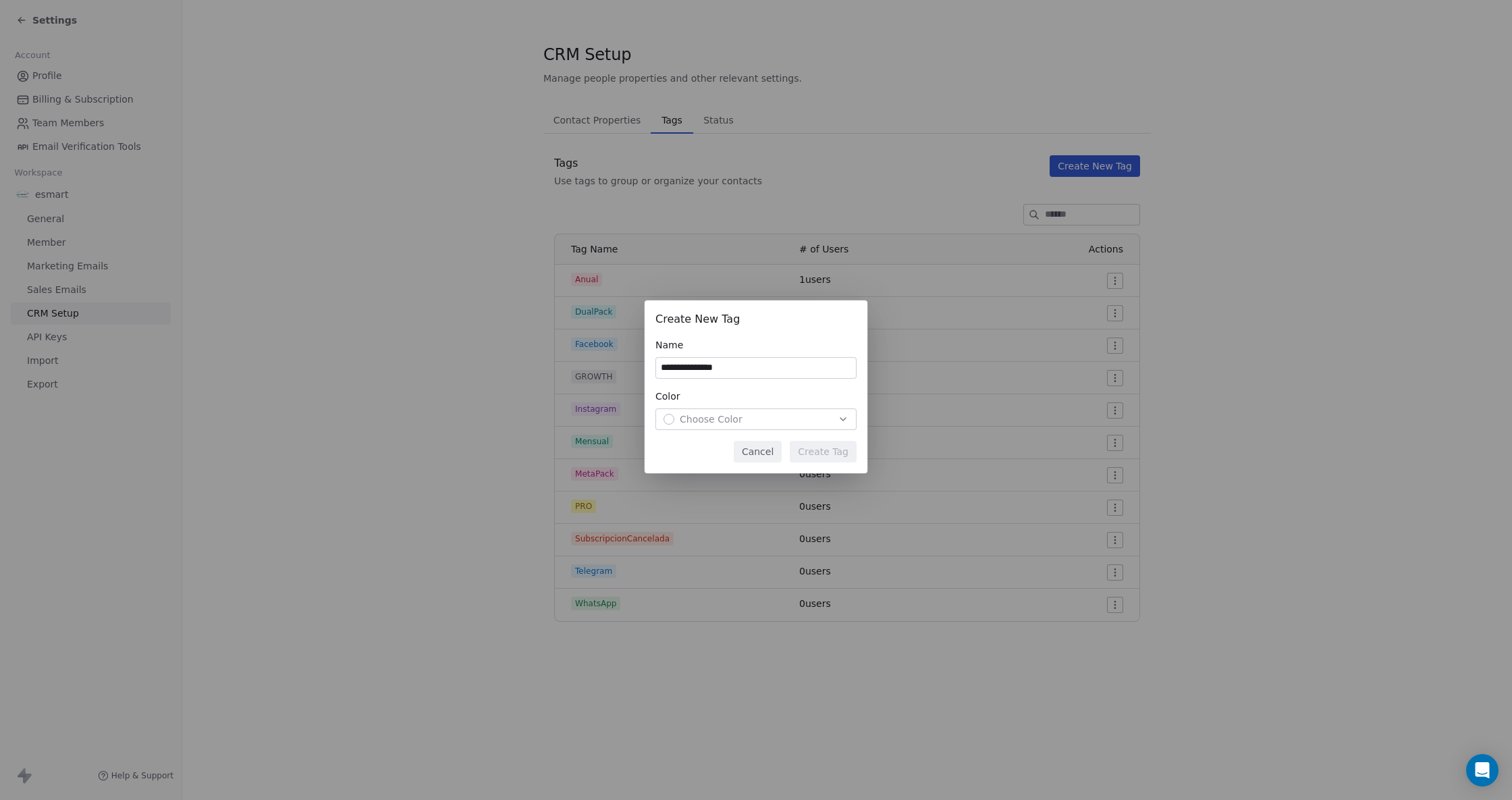
click at [738, 371] on input "**********" at bounding box center [756, 368] width 199 height 20
type input "**********"
click at [757, 417] on div "Choose Color" at bounding box center [756, 419] width 185 height 13
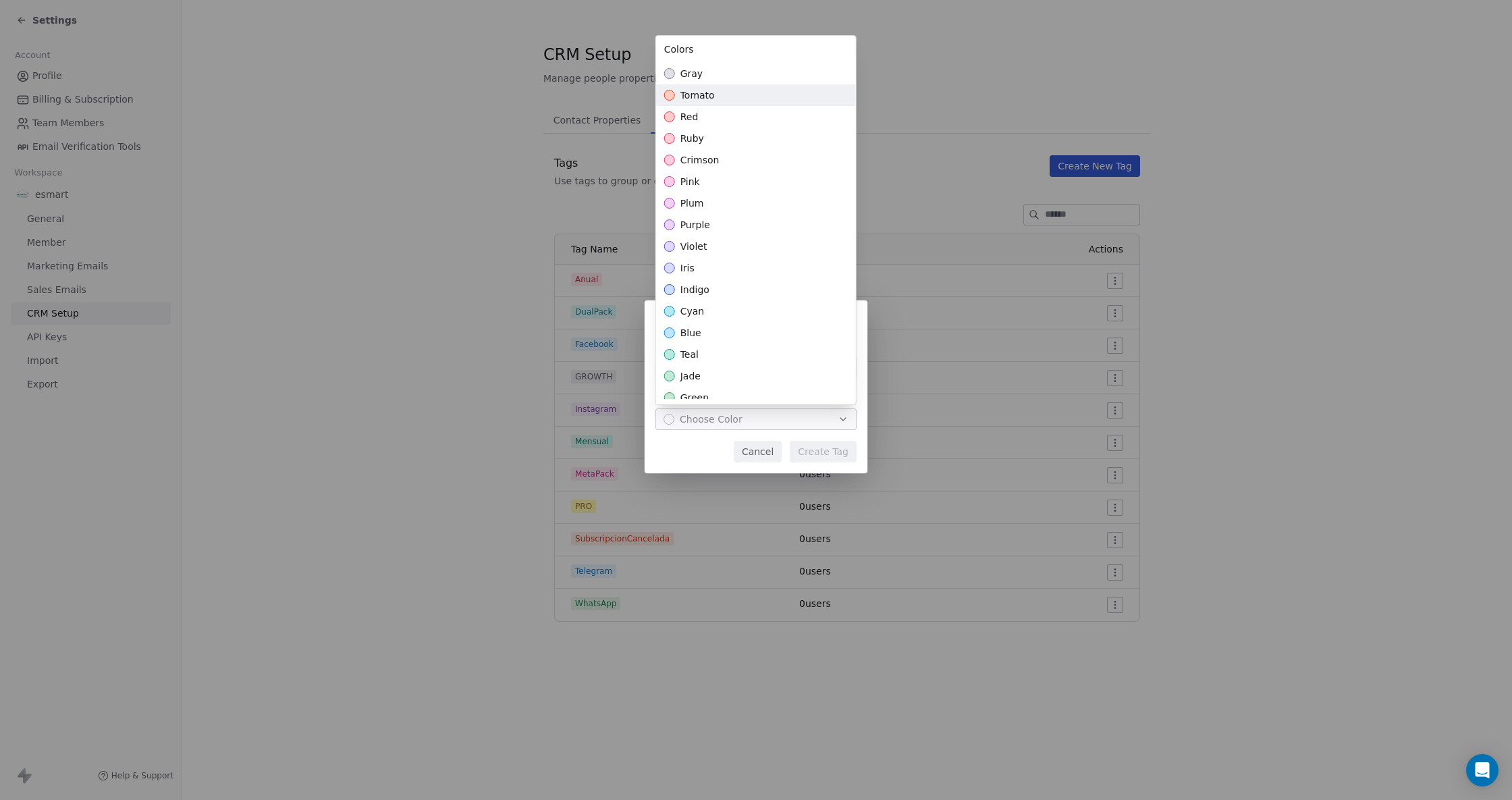
click at [809, 90] on div "tomato" at bounding box center [756, 95] width 199 height 22
click at [829, 452] on div "**********" at bounding box center [756, 400] width 1512 height 243
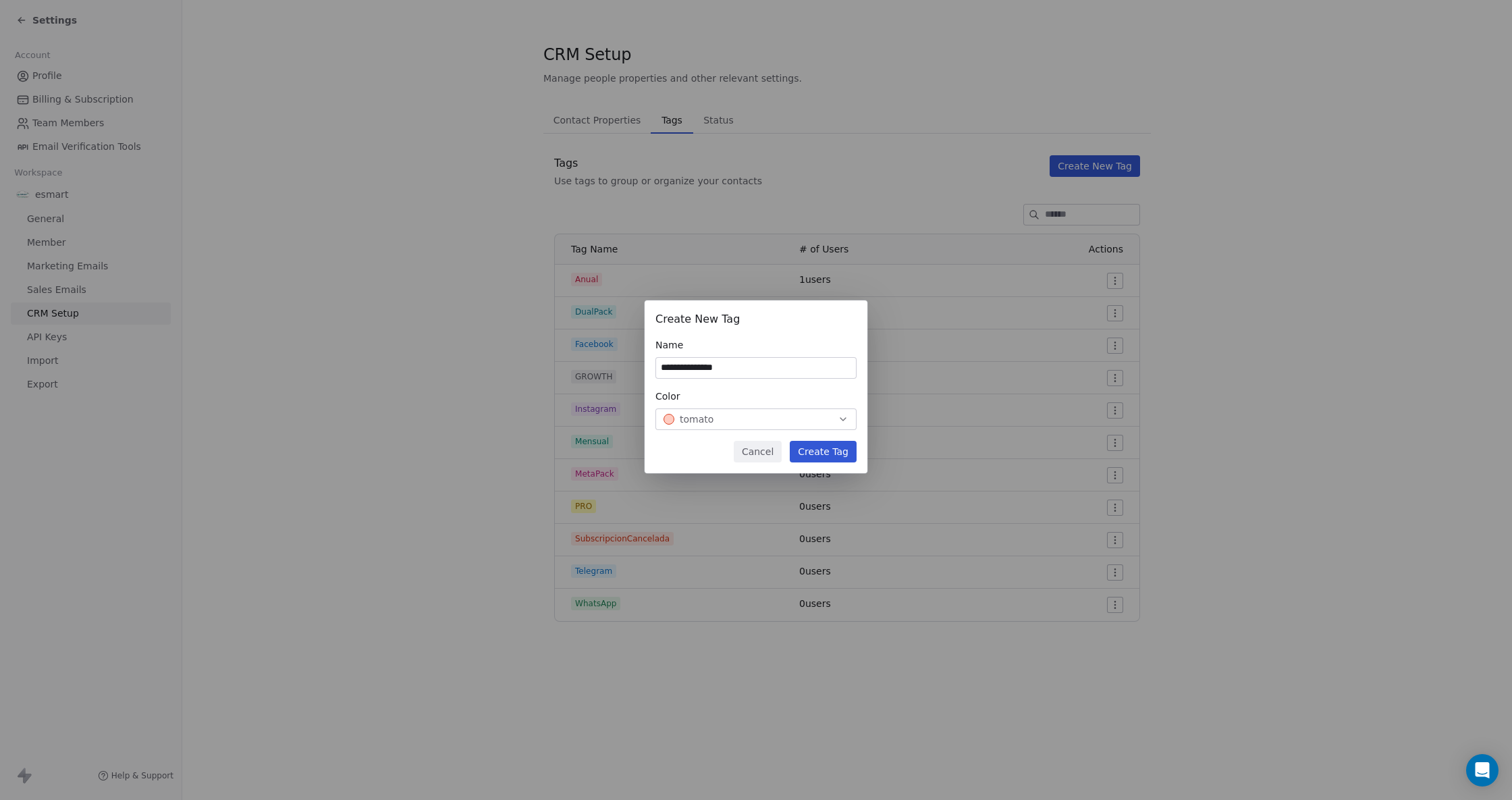
click at [829, 452] on button "Create Tag" at bounding box center [823, 451] width 67 height 22
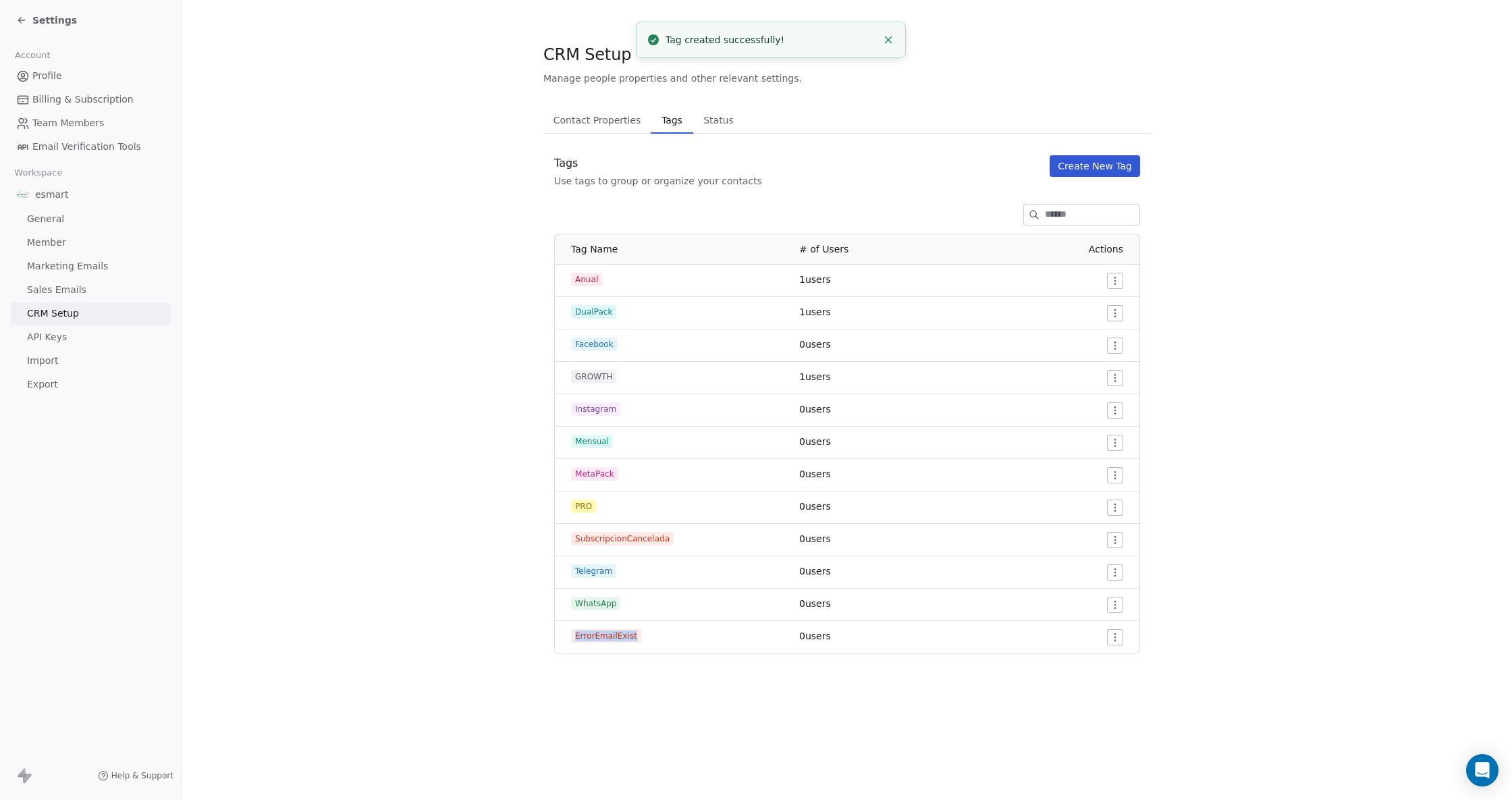
drag, startPoint x: 632, startPoint y: 630, endPoint x: 572, endPoint y: 630, distance: 60.0
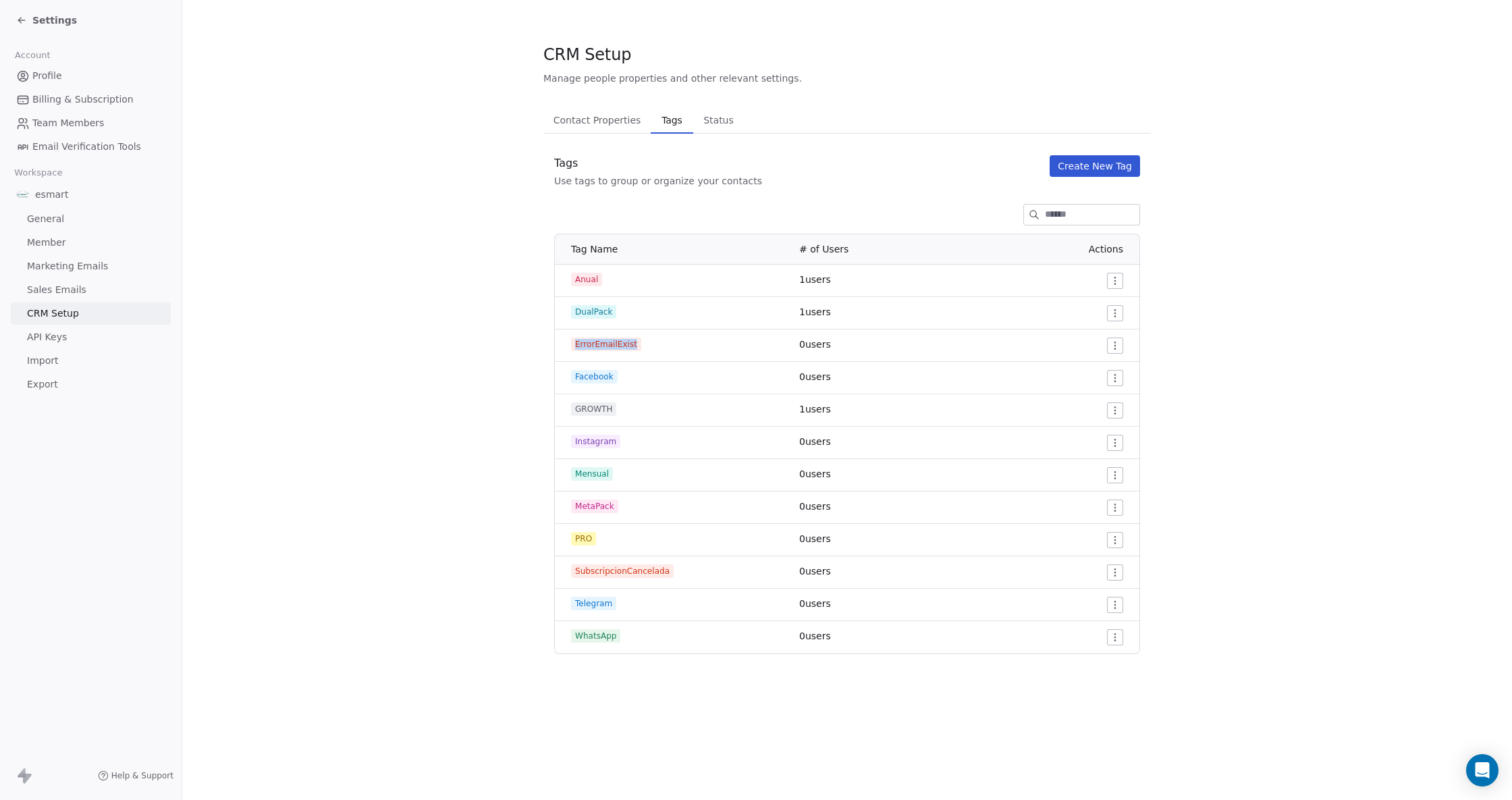
drag, startPoint x: 635, startPoint y: 341, endPoint x: 576, endPoint y: 342, distance: 59.0
click at [576, 342] on span "ErrorEmailExist" at bounding box center [606, 345] width 70 height 13
copy span "ErrorEmailExist"
click at [22, 23] on icon at bounding box center [22, 20] width 11 height 11
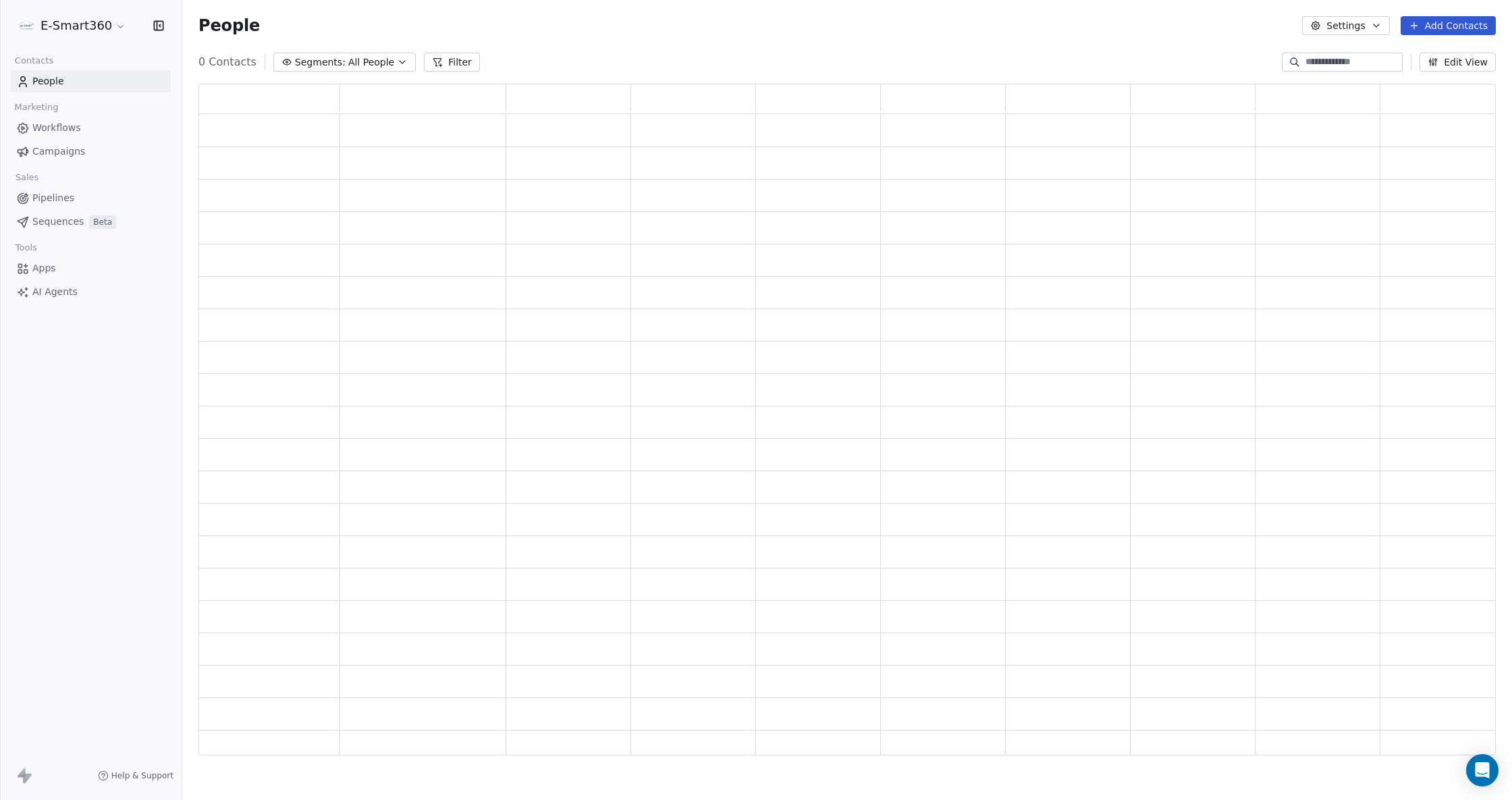
scroll to position [659, 1283]
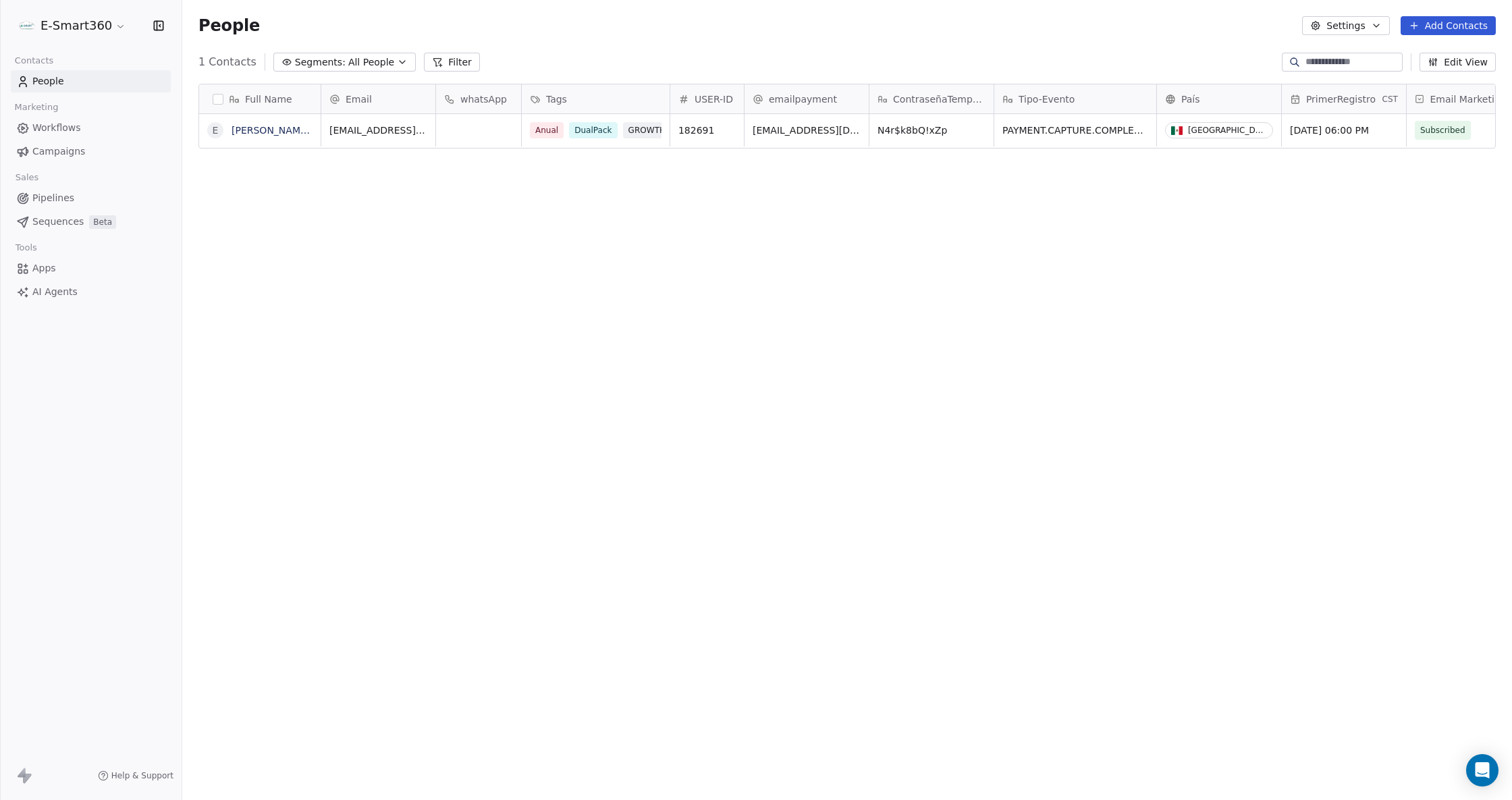
click at [97, 125] on link "Workflows" at bounding box center [91, 128] width 160 height 22
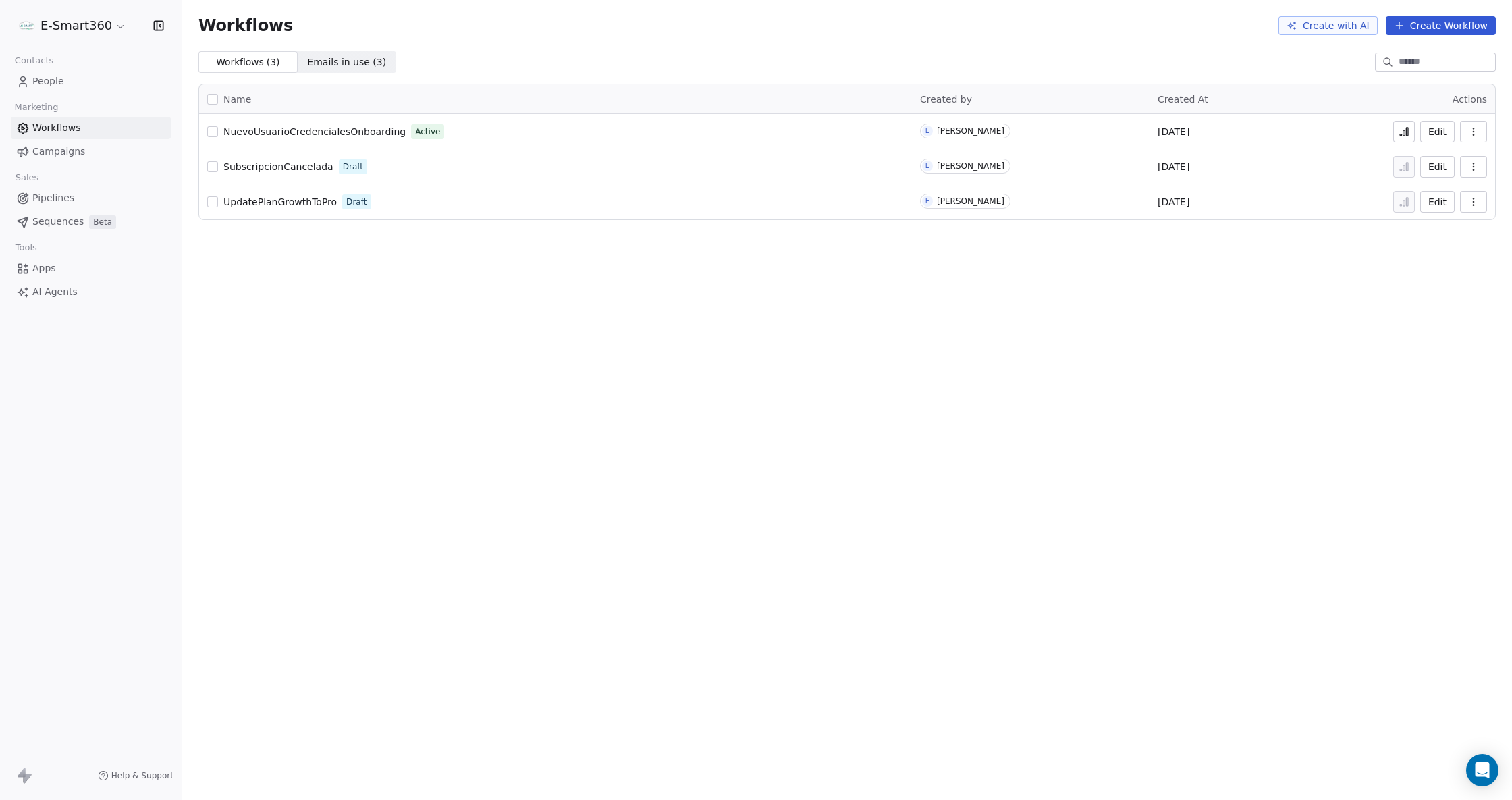
click at [1470, 133] on icon "button" at bounding box center [1473, 132] width 11 height 11
click at [1470, 185] on div "Duplicate" at bounding box center [1438, 186] width 86 height 22
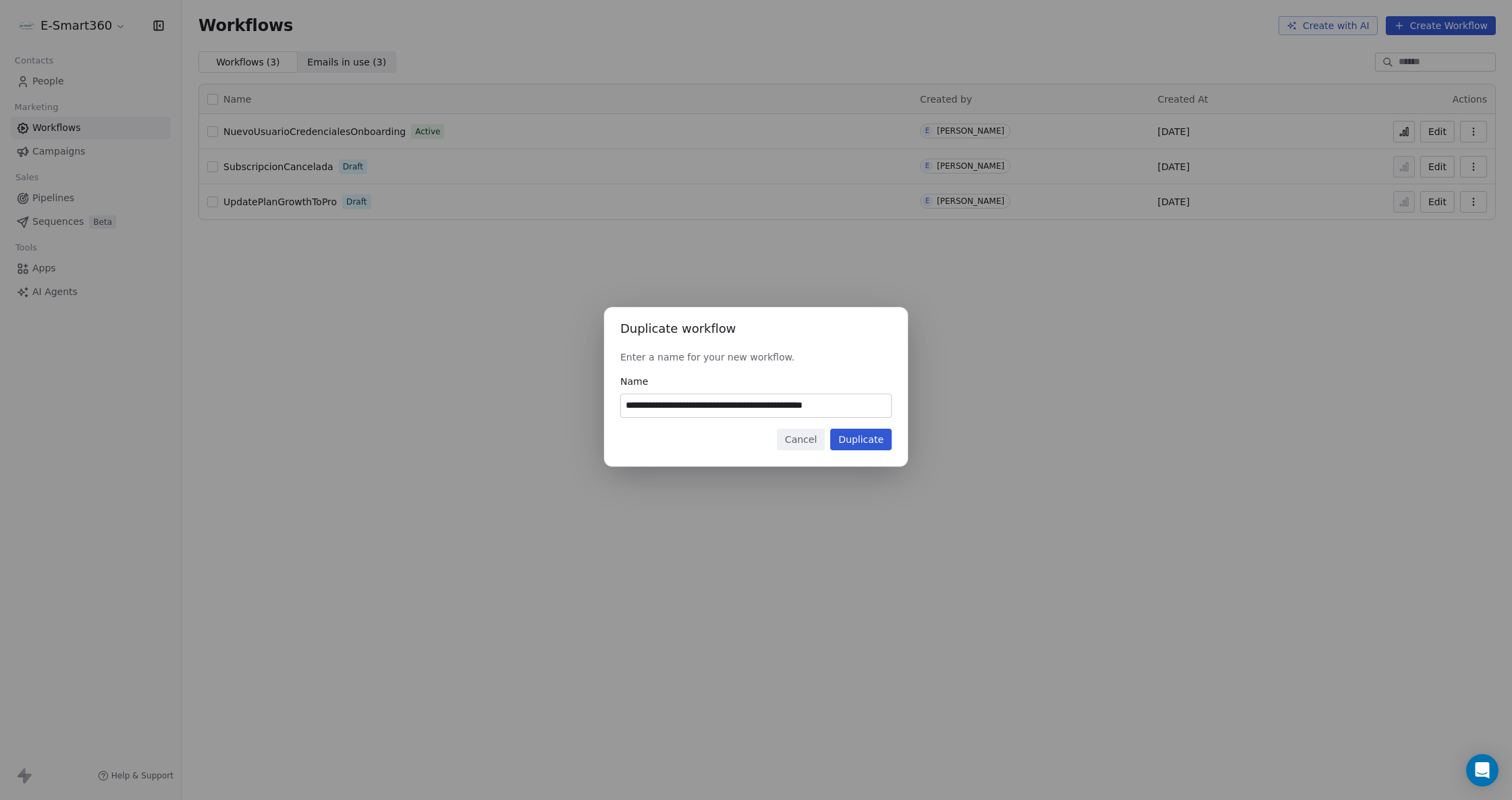
type input "**********"
click at [883, 446] on button "Duplicate" at bounding box center [861, 439] width 62 height 22
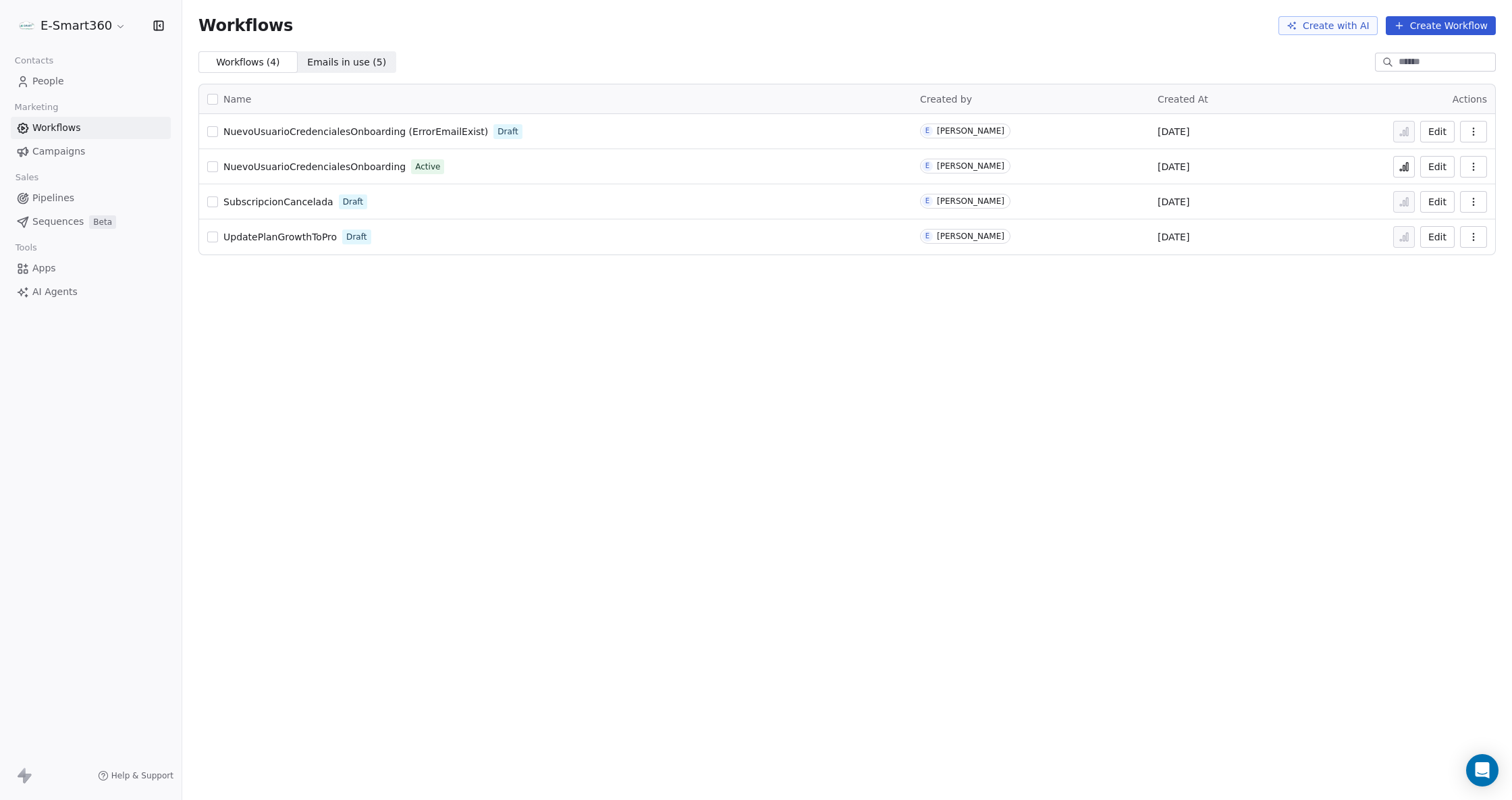
click at [1439, 171] on button "Edit" at bounding box center [1437, 167] width 34 height 22
click at [1432, 131] on button "Edit" at bounding box center [1437, 131] width 34 height 22
